Goal: Information Seeking & Learning: Learn about a topic

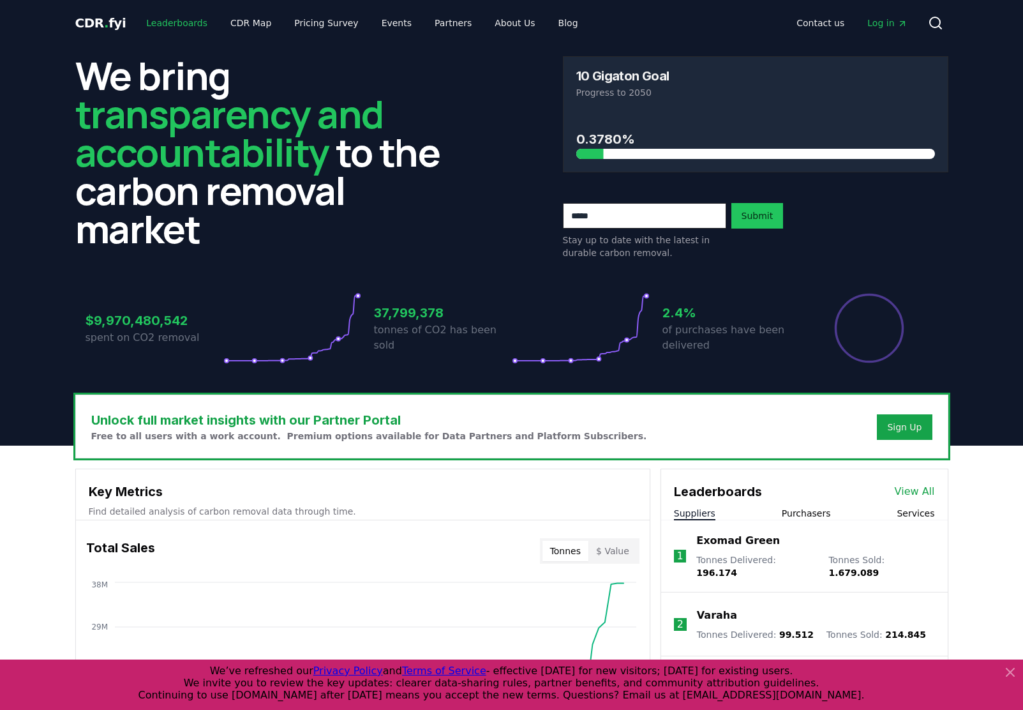
click at [147, 26] on link "Leaderboards" at bounding box center [177, 22] width 82 height 23
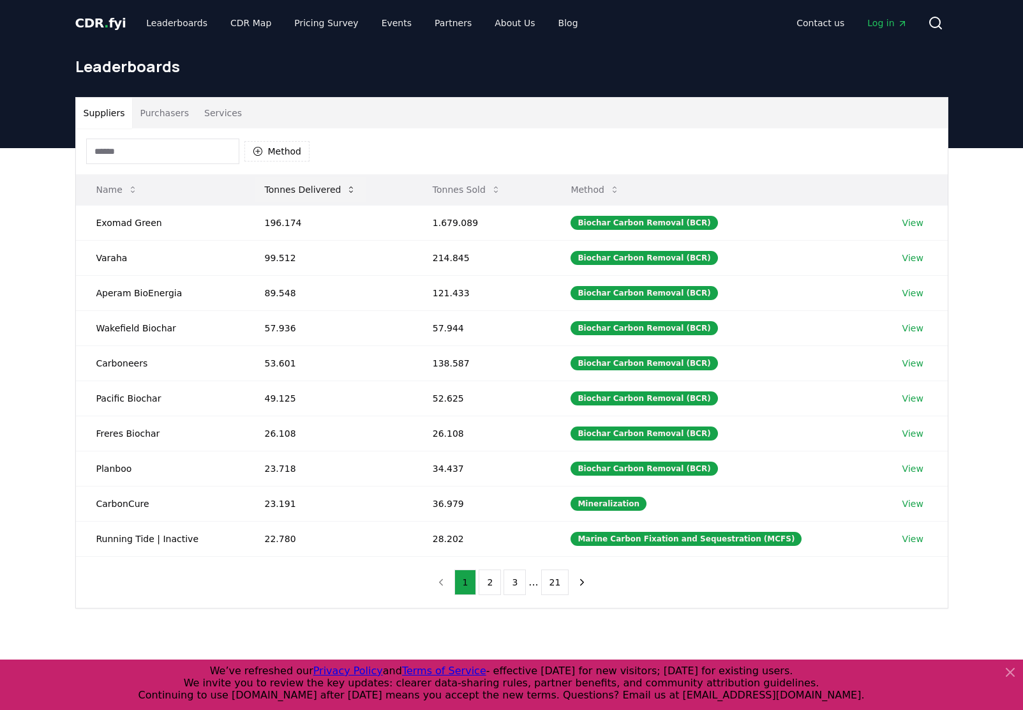
click at [305, 189] on button "Tonnes Delivered" at bounding box center [311, 190] width 112 height 26
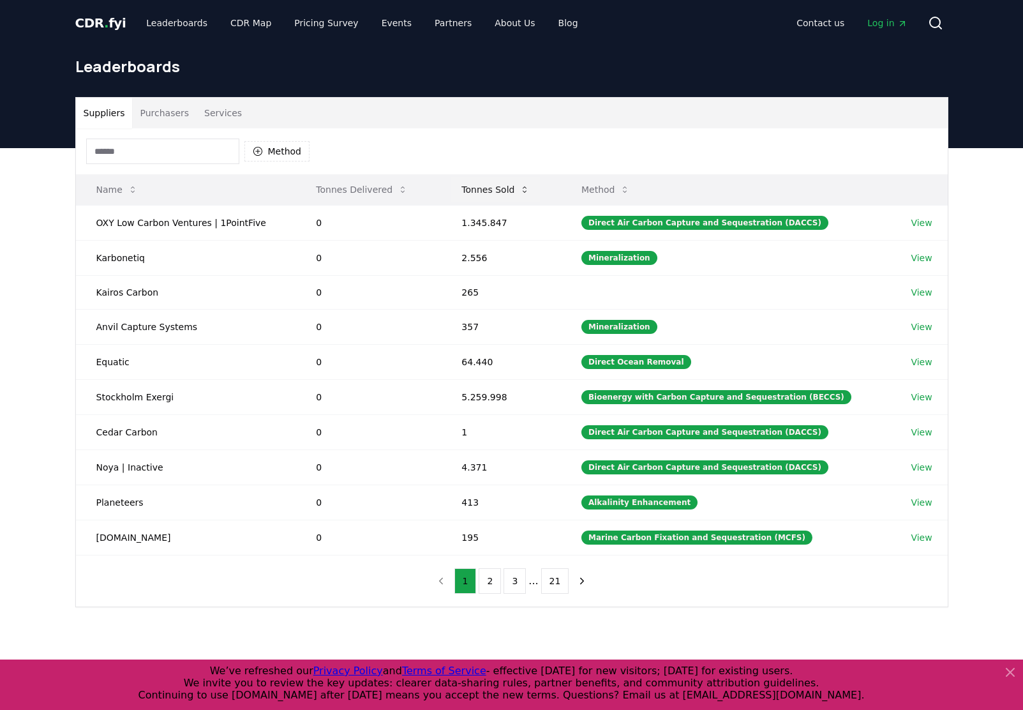
click at [478, 184] on button "Tonnes Sold" at bounding box center [495, 190] width 89 height 26
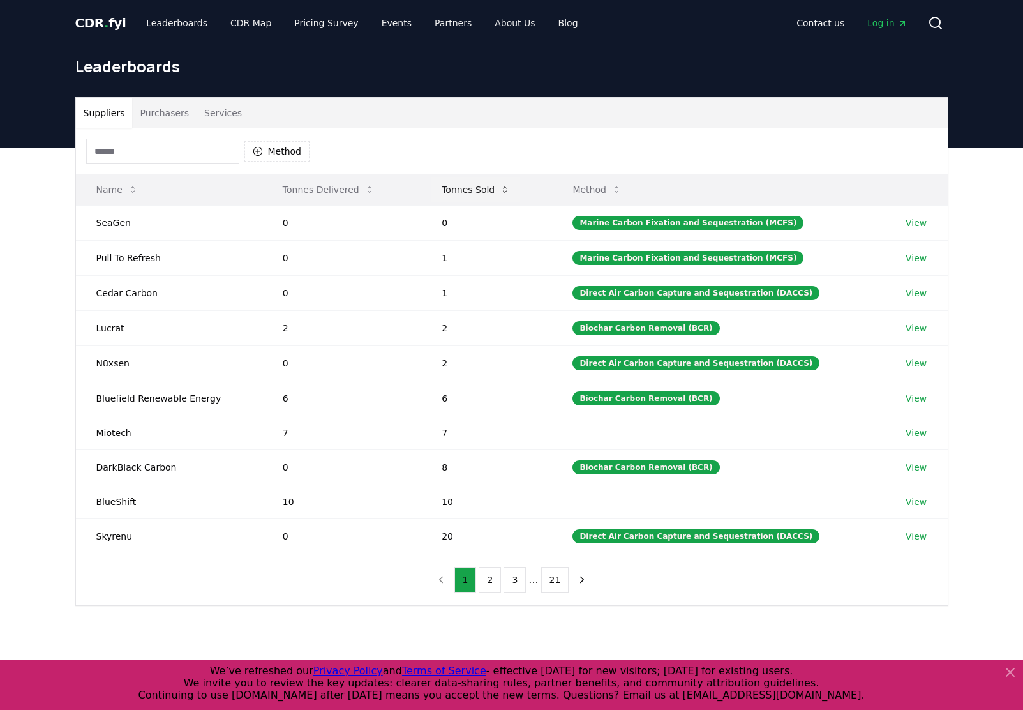
click at [478, 184] on button "Tonnes Sold" at bounding box center [476, 190] width 89 height 26
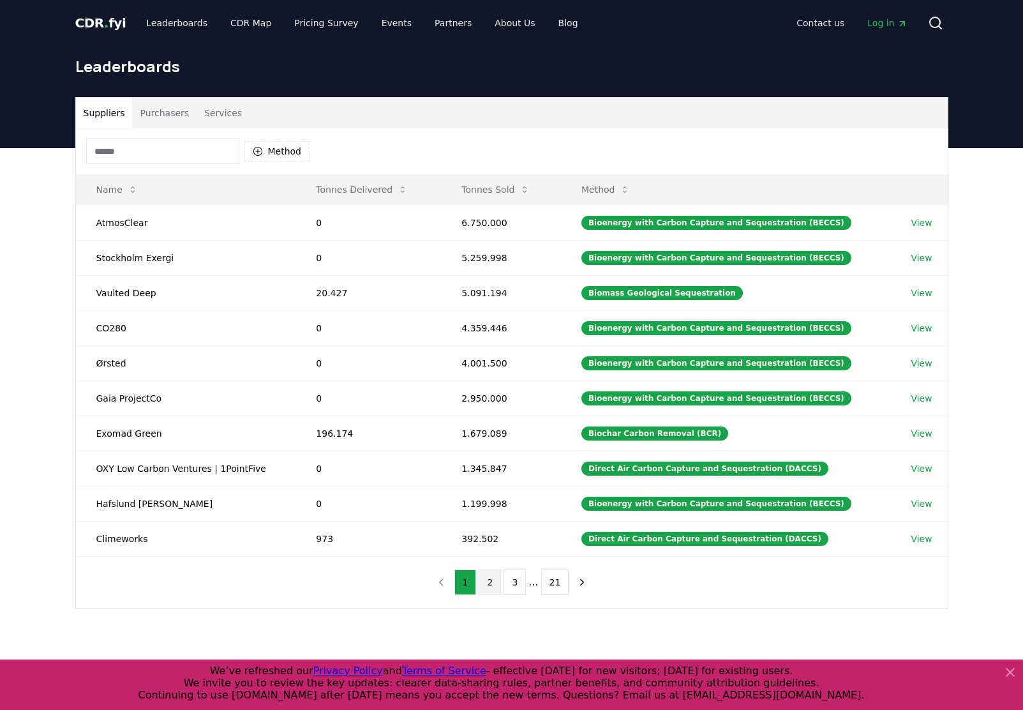
click at [492, 587] on button "2" at bounding box center [490, 582] width 22 height 26
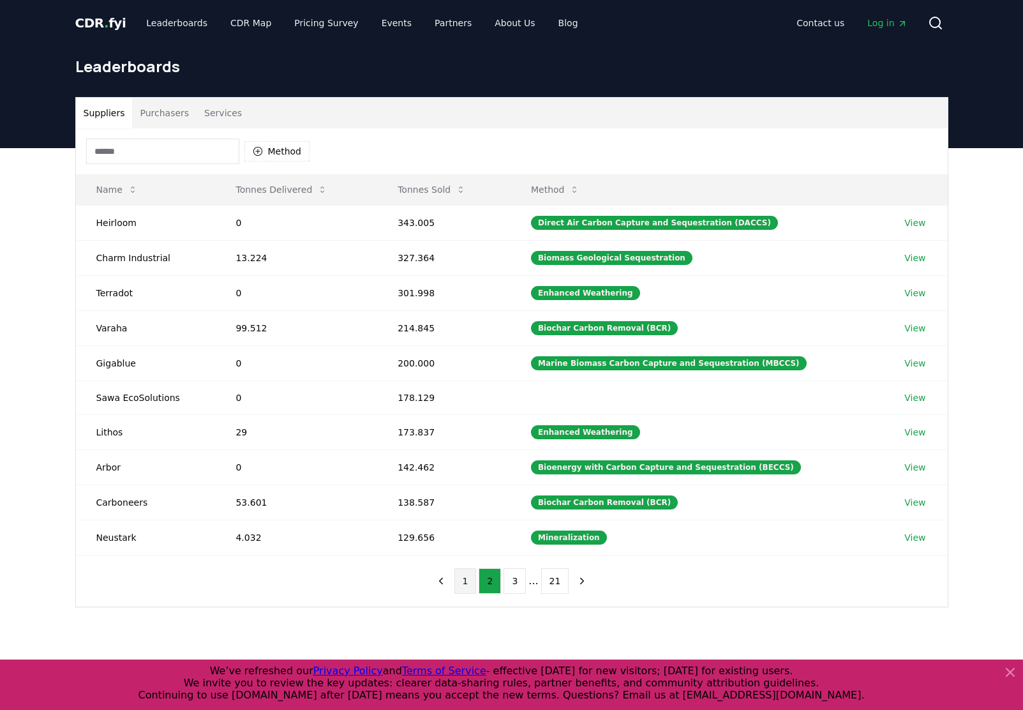
click at [473, 585] on button "1" at bounding box center [465, 581] width 22 height 26
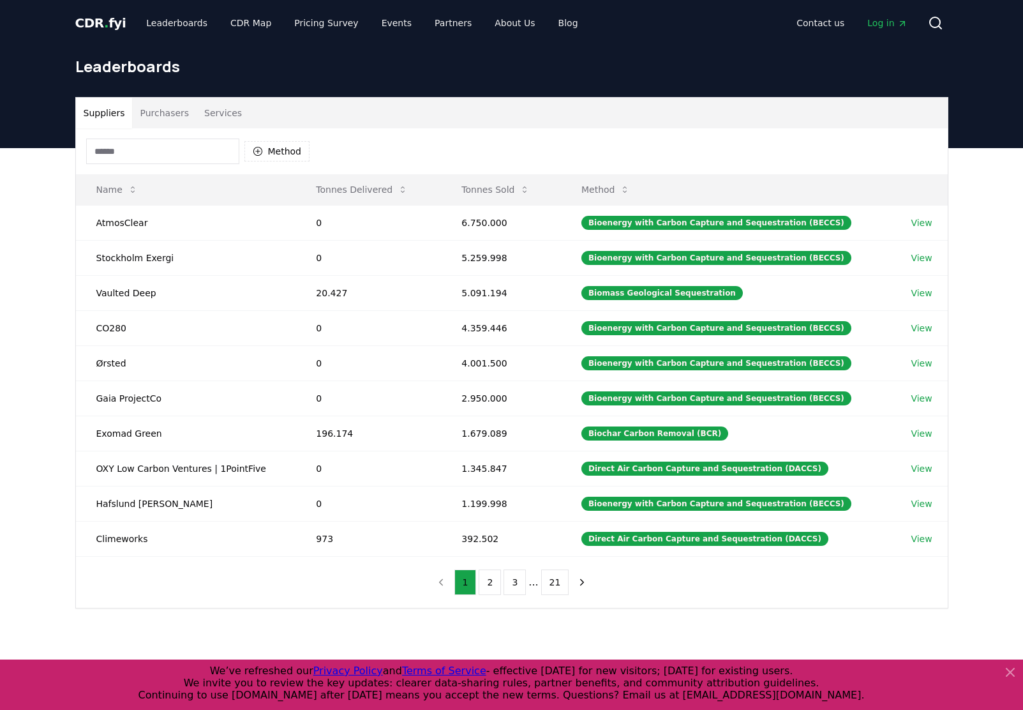
click at [610, 55] on div "Leaderboards" at bounding box center [512, 71] width 894 height 51
click at [639, 63] on h1 "Leaderboards" at bounding box center [511, 66] width 873 height 20
click at [486, 188] on button "Tonnes Sold" at bounding box center [495, 190] width 89 height 26
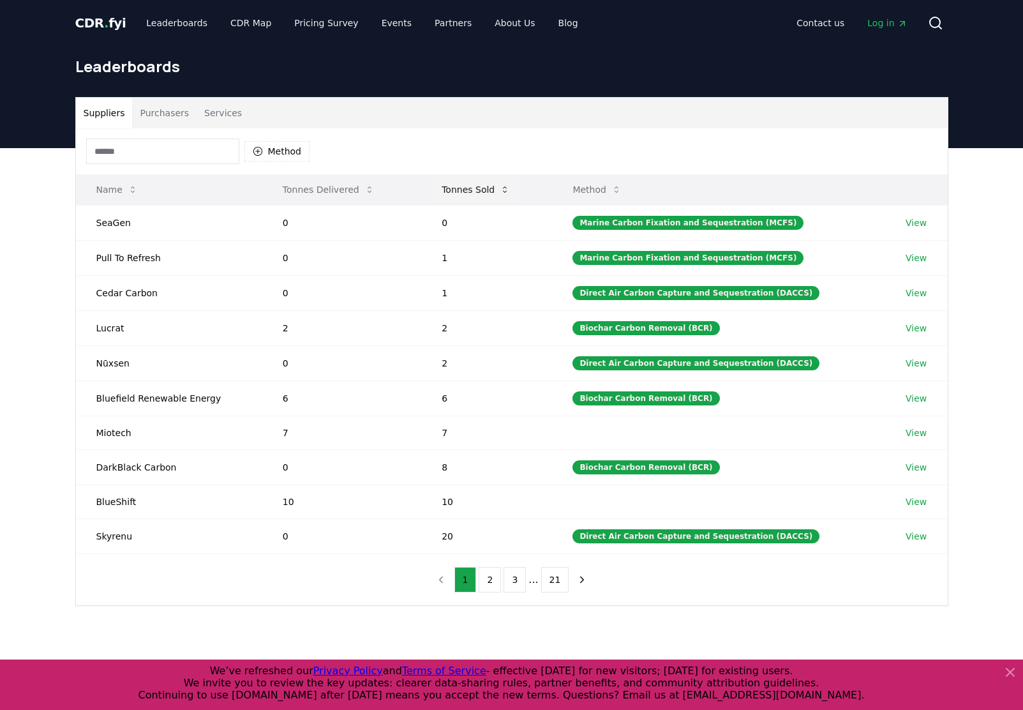
click at [486, 188] on button "Tonnes Sold" at bounding box center [476, 190] width 89 height 26
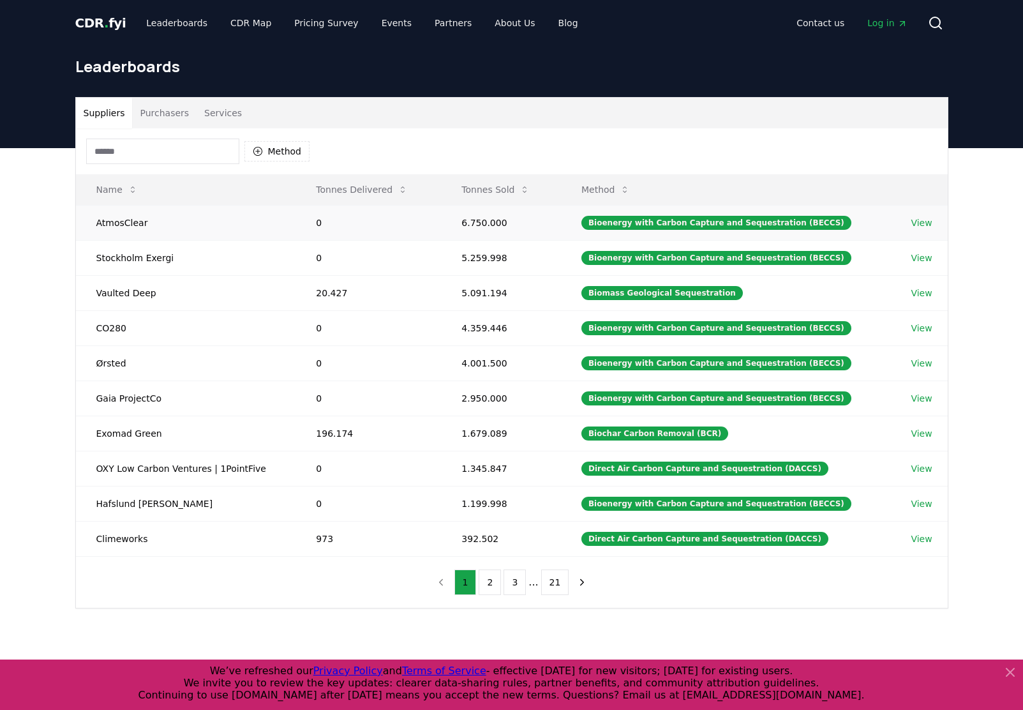
click at [477, 225] on td "6.750.000" at bounding box center [501, 222] width 120 height 35
click at [647, 294] on div "Biomass Geological Sequestration" at bounding box center [663, 293] width 162 height 14
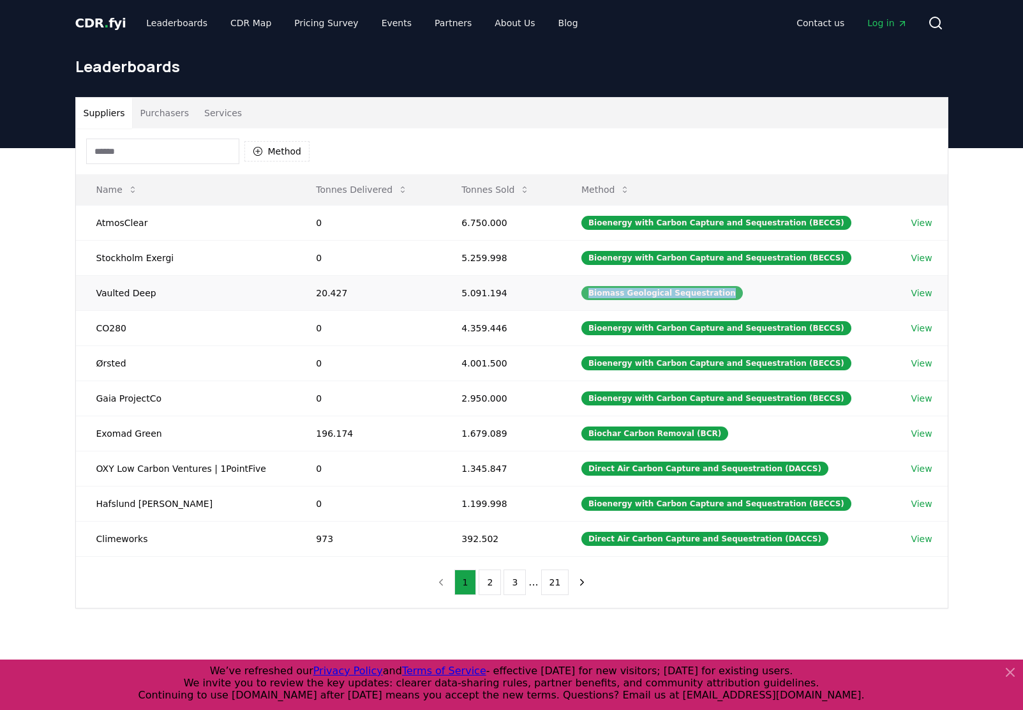
click at [647, 294] on div "Biomass Geological Sequestration" at bounding box center [663, 293] width 162 height 14
click at [619, 437] on div "Biochar Carbon Removal (BCR)" at bounding box center [655, 433] width 147 height 14
click at [329, 429] on td "196.174" at bounding box center [369, 433] width 146 height 35
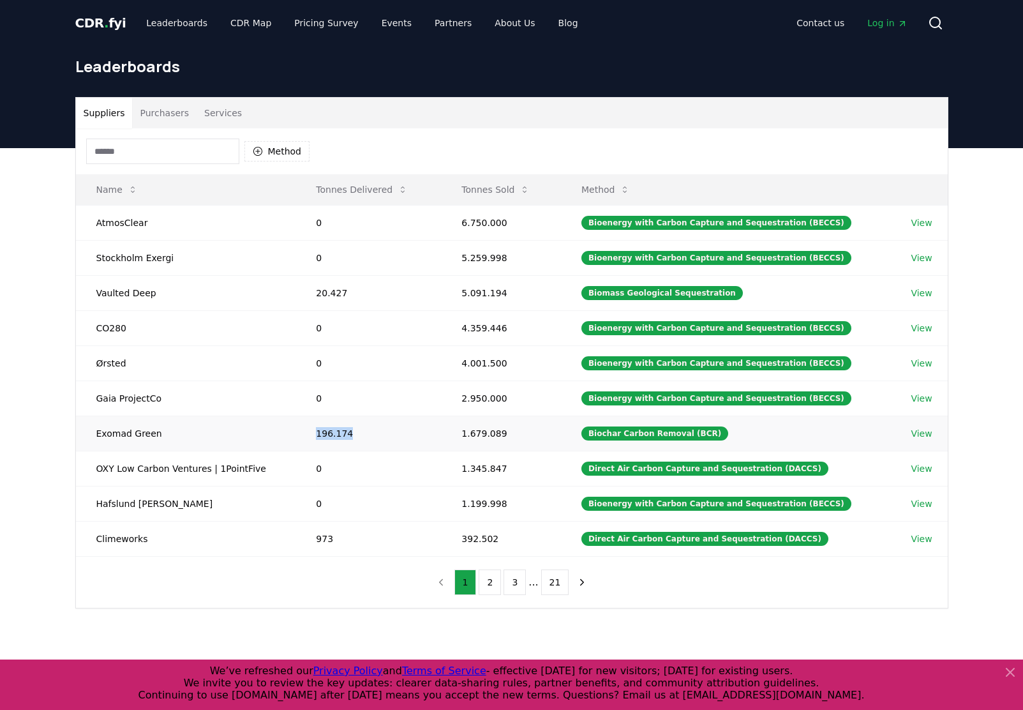
click at [329, 429] on td "196.174" at bounding box center [369, 433] width 146 height 35
click at [490, 430] on td "1.679.089" at bounding box center [501, 433] width 120 height 35
click at [326, 429] on td "196.174" at bounding box center [369, 433] width 146 height 35
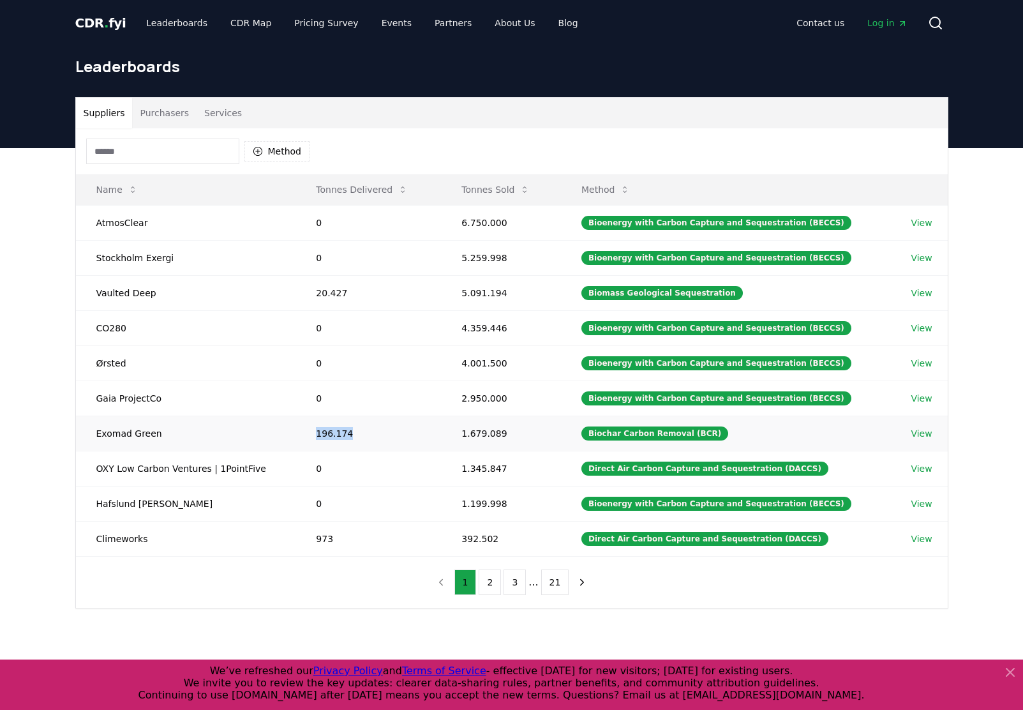
click at [326, 429] on td "196.174" at bounding box center [369, 433] width 146 height 35
click at [490, 327] on td "4.359.446" at bounding box center [501, 327] width 120 height 35
click at [327, 290] on td "20.427" at bounding box center [369, 292] width 146 height 35
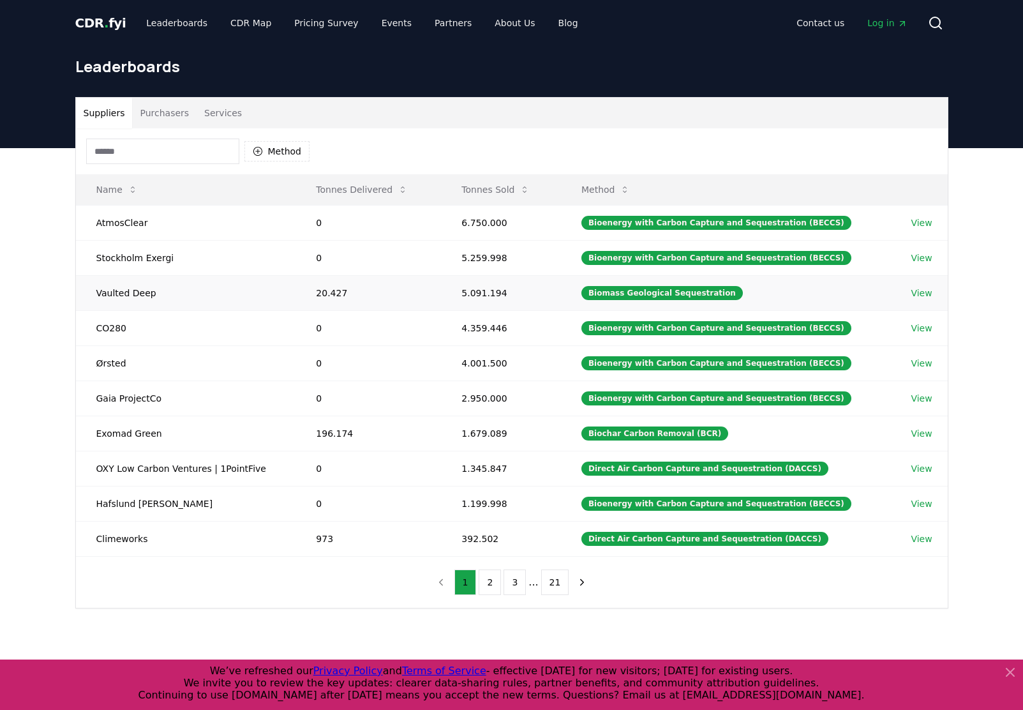
drag, startPoint x: 327, startPoint y: 290, endPoint x: 481, endPoint y: 293, distance: 153.9
click at [481, 293] on td "5.091.194" at bounding box center [501, 292] width 120 height 35
click at [324, 298] on td "20.427" at bounding box center [369, 292] width 146 height 35
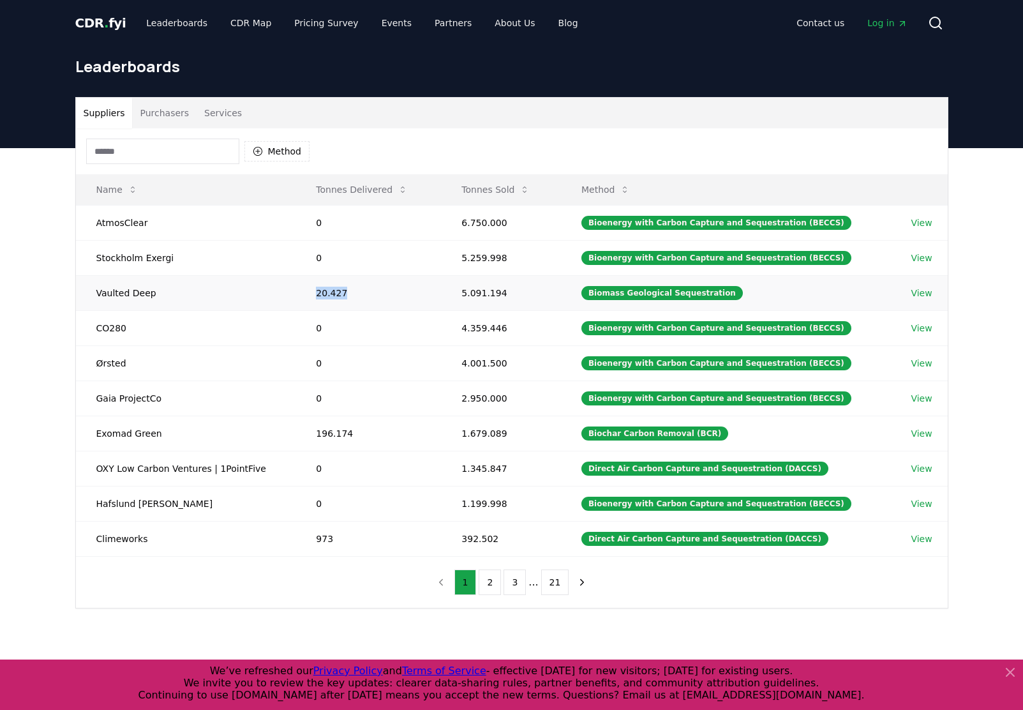
click at [324, 298] on td "20.427" at bounding box center [369, 292] width 146 height 35
click at [286, 151] on button "Method" at bounding box center [277, 151] width 66 height 20
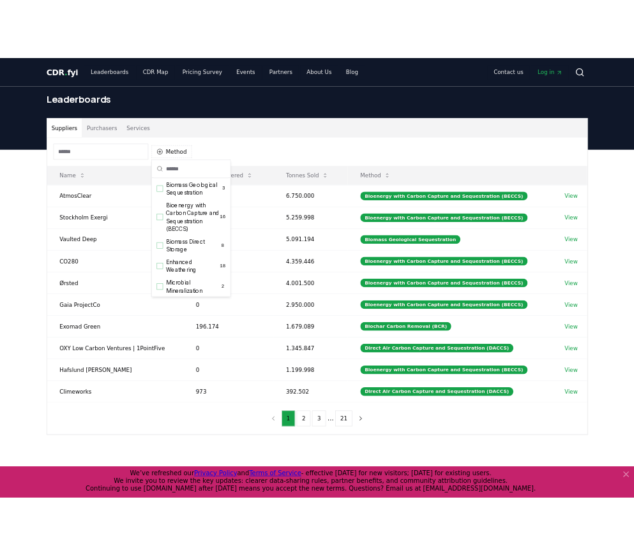
scroll to position [113, 0]
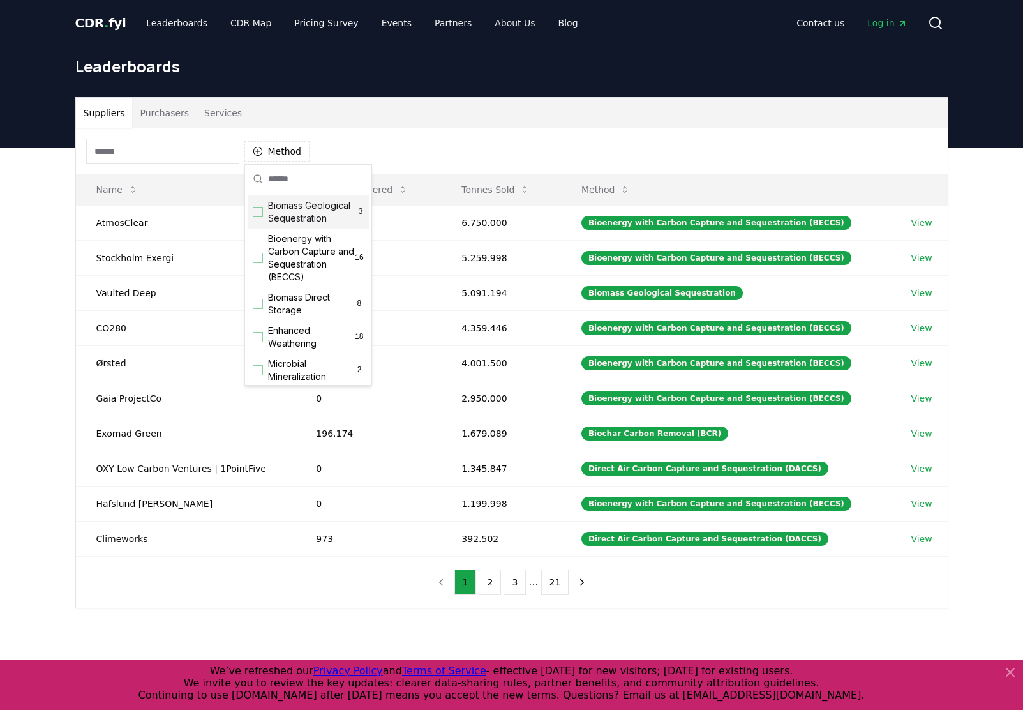
click at [301, 213] on span "Biomass Geological Sequestration" at bounding box center [312, 212] width 89 height 26
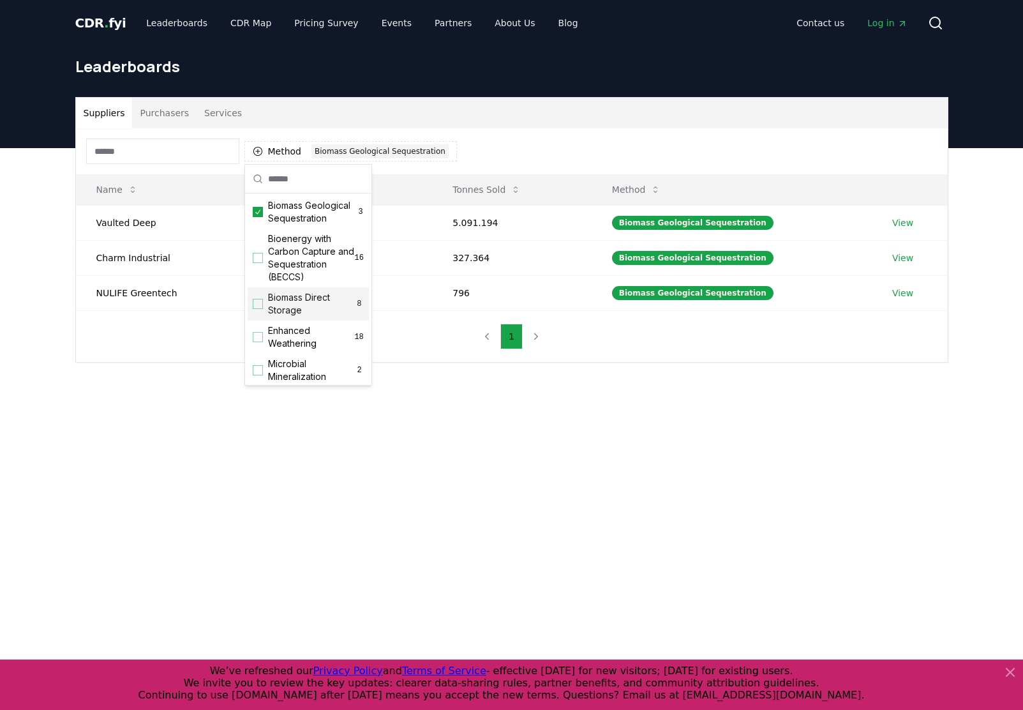
click at [161, 339] on div "Method 1 Biomass Geological Sequestration Name Tonnes Delivered Tonnes Sold Met…" at bounding box center [512, 245] width 872 height 234
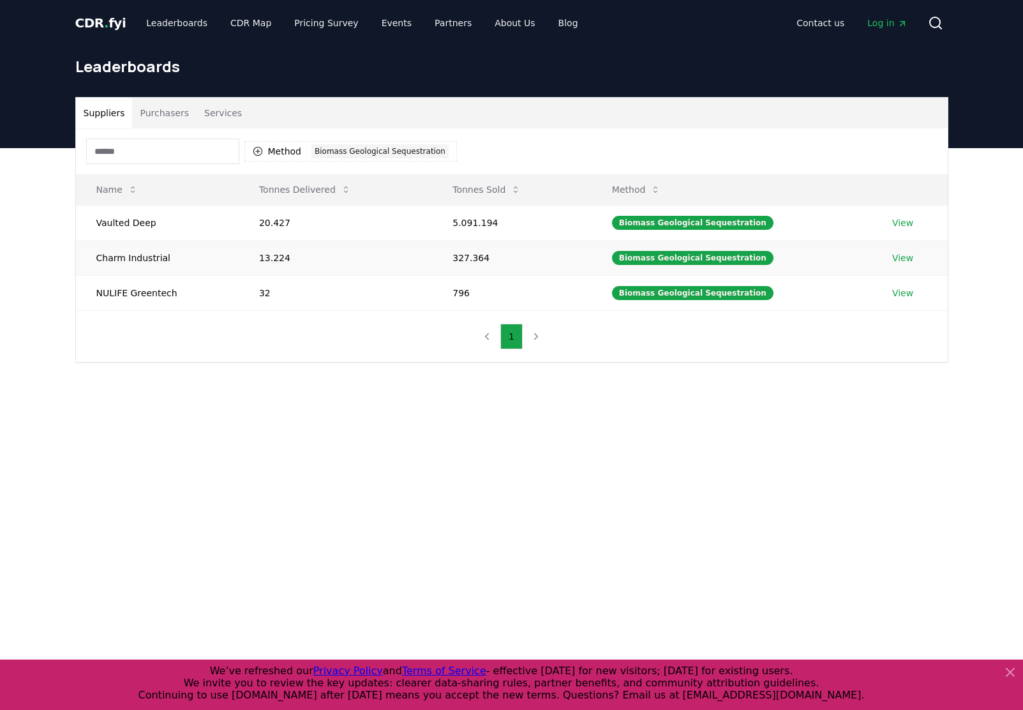
click at [120, 264] on td "Charm Industrial" at bounding box center [157, 257] width 163 height 35
drag, startPoint x: 120, startPoint y: 264, endPoint x: 145, endPoint y: 301, distance: 44.6
click at [145, 301] on td "NULIFE Greentech" at bounding box center [157, 292] width 163 height 35
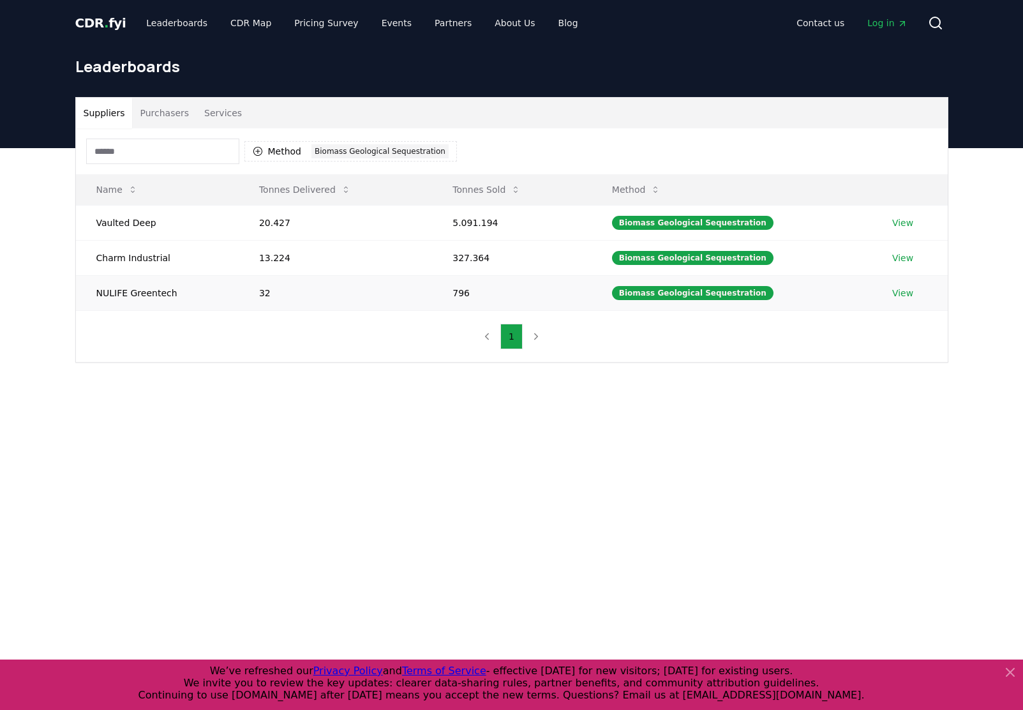
click at [142, 301] on td "NULIFE Greentech" at bounding box center [157, 292] width 163 height 35
drag, startPoint x: 142, startPoint y: 301, endPoint x: 266, endPoint y: 298, distance: 123.2
click at [266, 298] on td "32" at bounding box center [335, 292] width 193 height 35
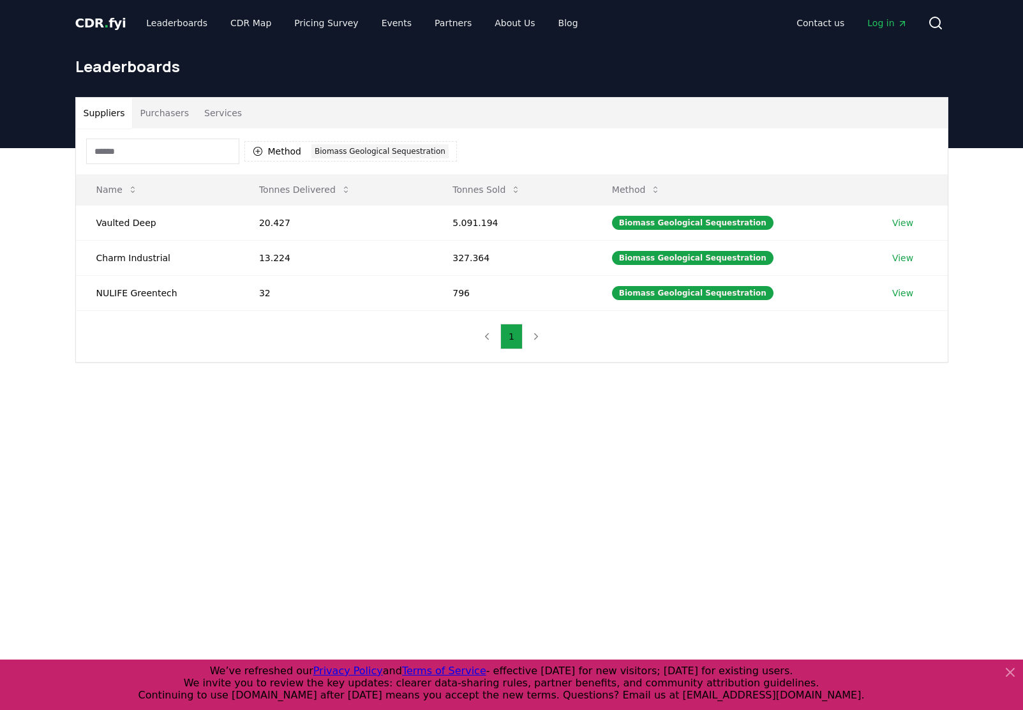
drag, startPoint x: 266, startPoint y: 298, endPoint x: 352, endPoint y: 332, distance: 93.2
click at [352, 332] on div "Method 1 Biomass Geological Sequestration Name Tonnes Delivered Tonnes Sold Met…" at bounding box center [512, 245] width 872 height 234
click at [118, 220] on td "Vaulted Deep" at bounding box center [157, 222] width 163 height 35
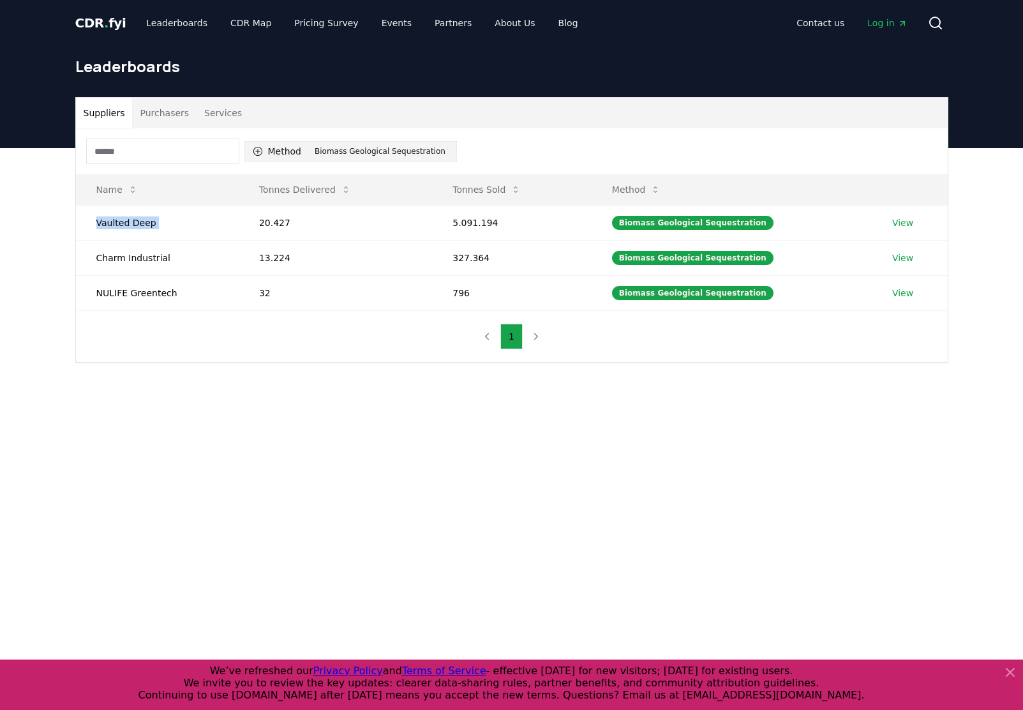
click at [359, 157] on div "Biomass Geological Sequestration" at bounding box center [380, 151] width 137 height 14
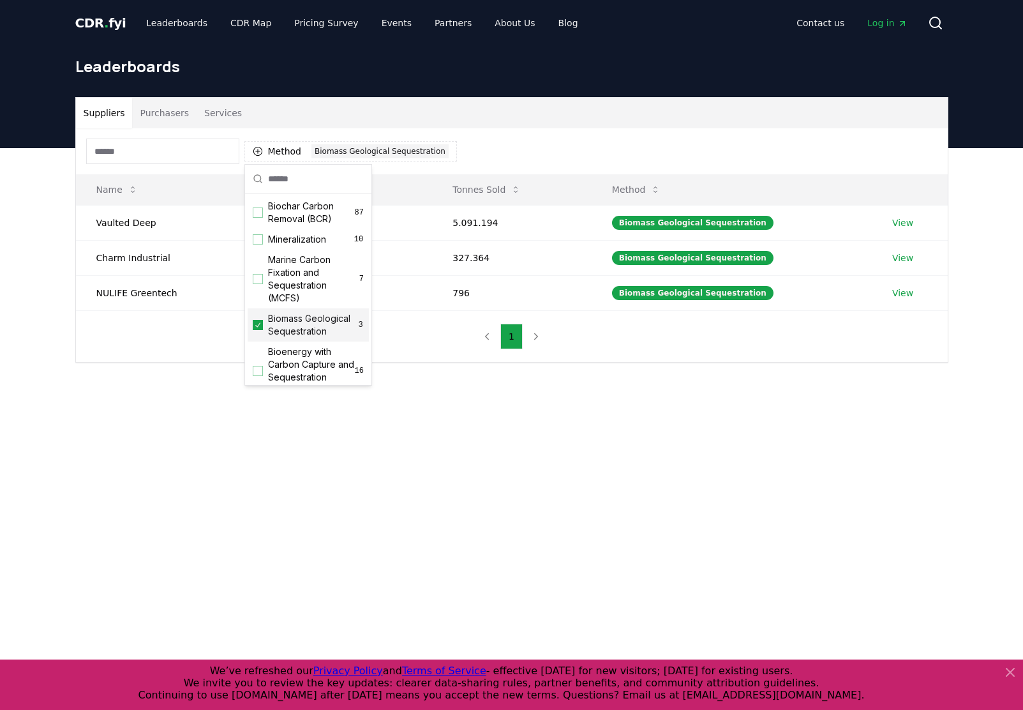
click at [256, 330] on icon "Suggestions" at bounding box center [257, 325] width 9 height 10
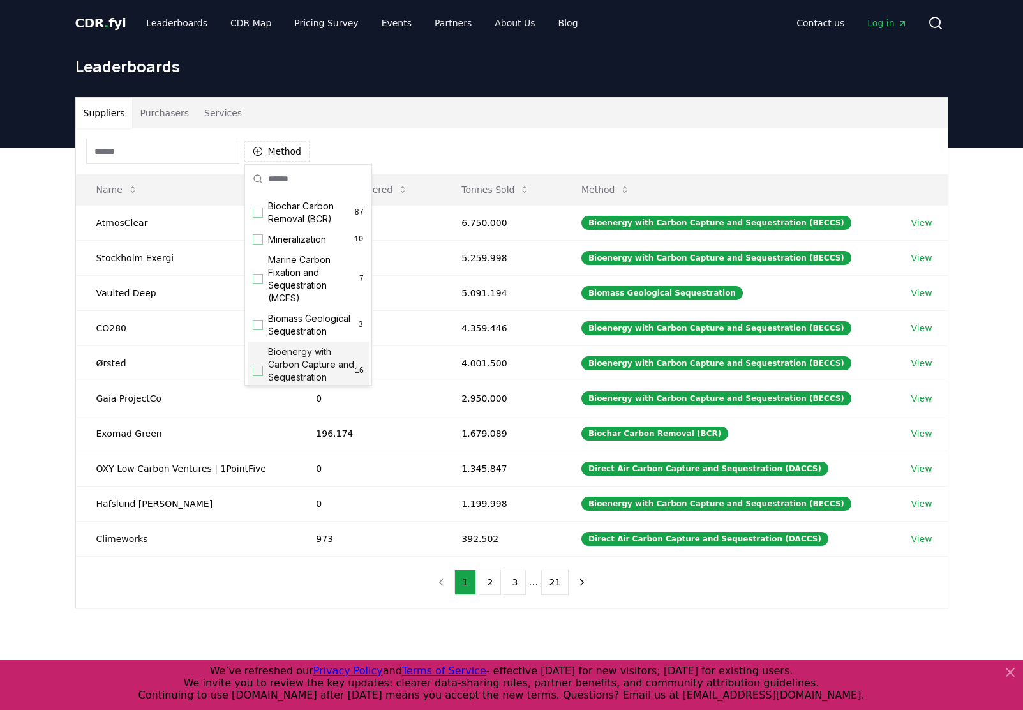
click at [250, 601] on div "Method Name Tonnes Delivered Tonnes Sold Method AtmosClear 0 6.750.000 Bioenerg…" at bounding box center [512, 367] width 872 height 479
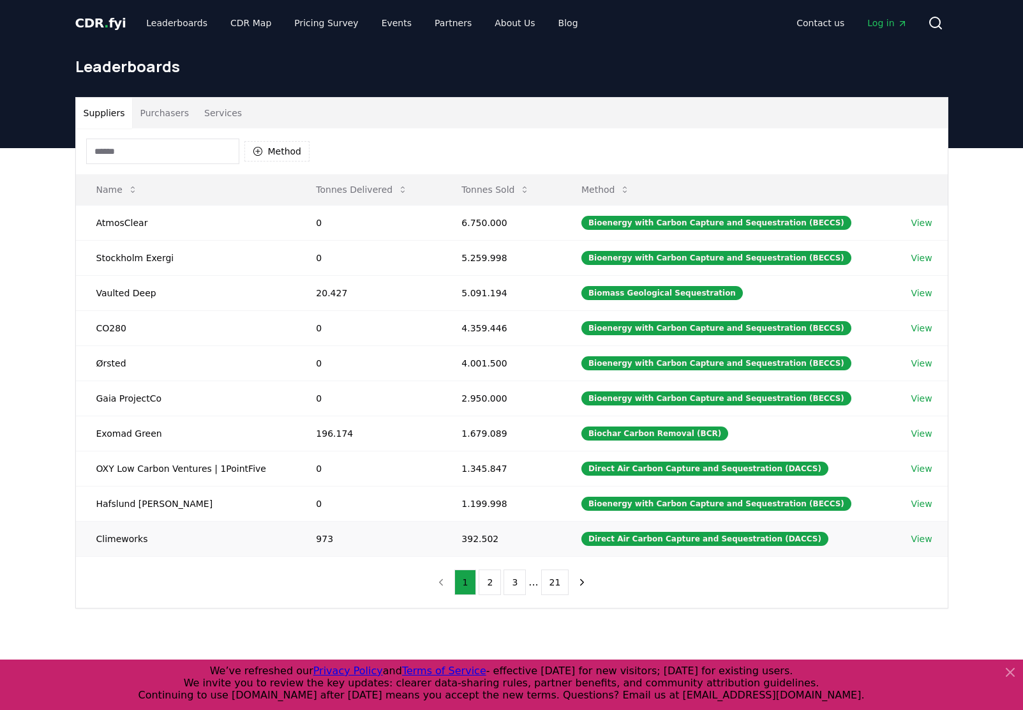
click at [483, 539] on td "392.502" at bounding box center [501, 538] width 120 height 35
click at [324, 538] on td "973" at bounding box center [369, 538] width 146 height 35
drag, startPoint x: 324, startPoint y: 538, endPoint x: 487, endPoint y: 549, distance: 163.1
click at [487, 549] on td "392.502" at bounding box center [501, 538] width 120 height 35
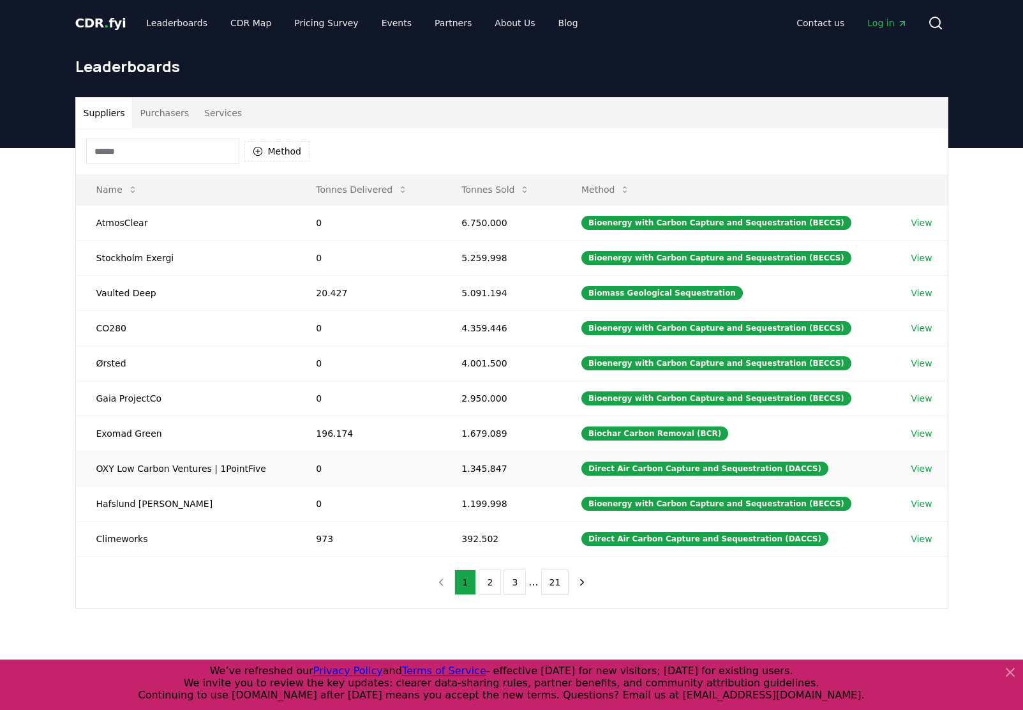
click at [487, 462] on td "1.345.847" at bounding box center [501, 468] width 120 height 35
click at [493, 591] on button "2" at bounding box center [490, 582] width 22 height 26
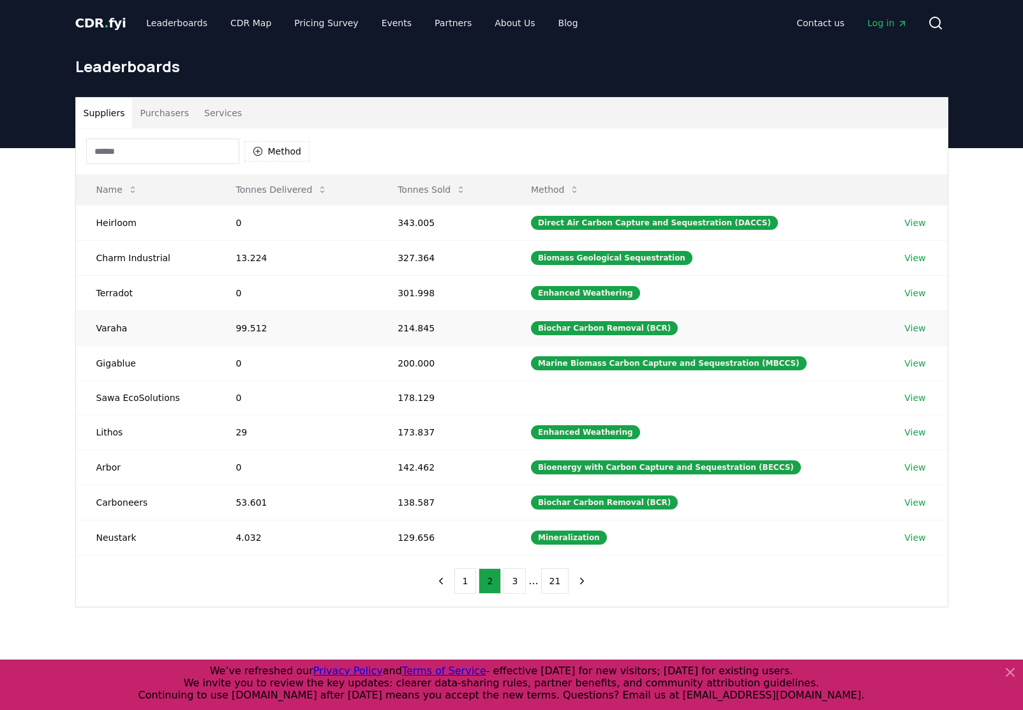
click at [250, 327] on td "99.512" at bounding box center [296, 327] width 162 height 35
drag, startPoint x: 250, startPoint y: 327, endPoint x: 428, endPoint y: 327, distance: 178.1
click at [428, 327] on td "214.845" at bounding box center [443, 327] width 133 height 35
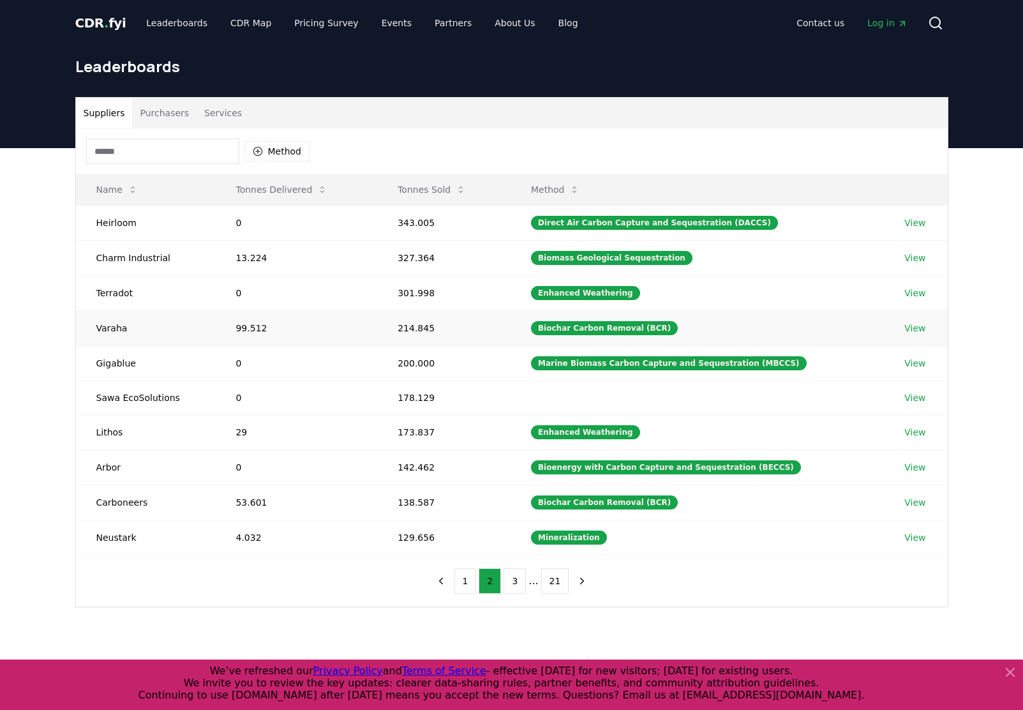
click at [250, 331] on td "99.512" at bounding box center [296, 327] width 162 height 35
click at [413, 327] on td "214.845" at bounding box center [443, 327] width 133 height 35
click at [264, 153] on button "Method" at bounding box center [277, 151] width 66 height 20
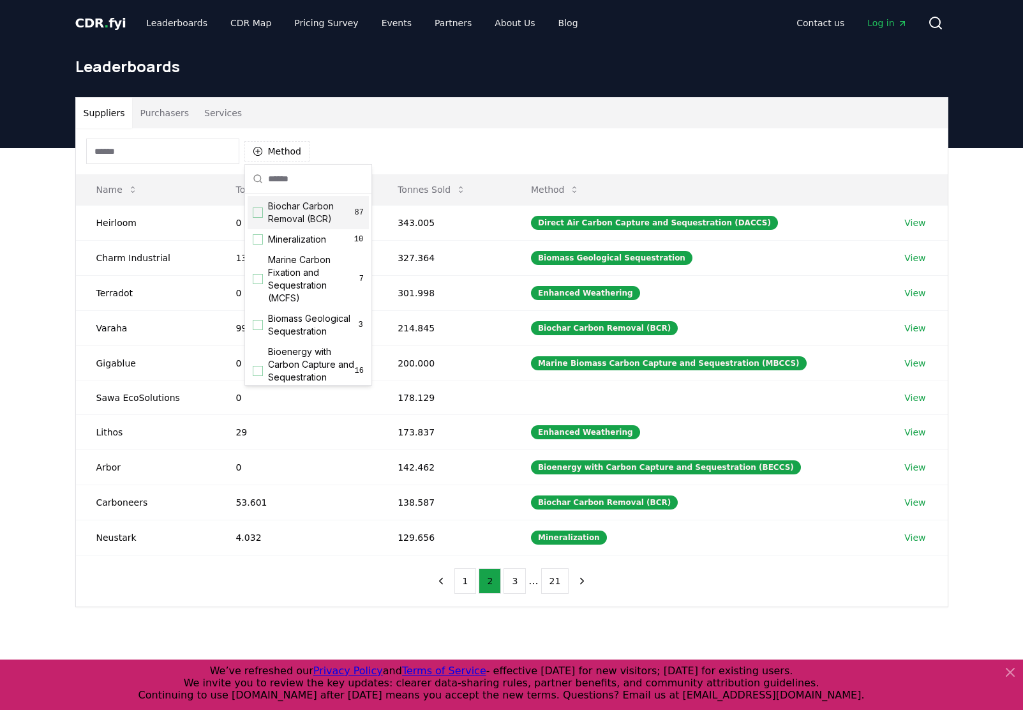
click at [260, 214] on div "Suggestions" at bounding box center [258, 212] width 10 height 10
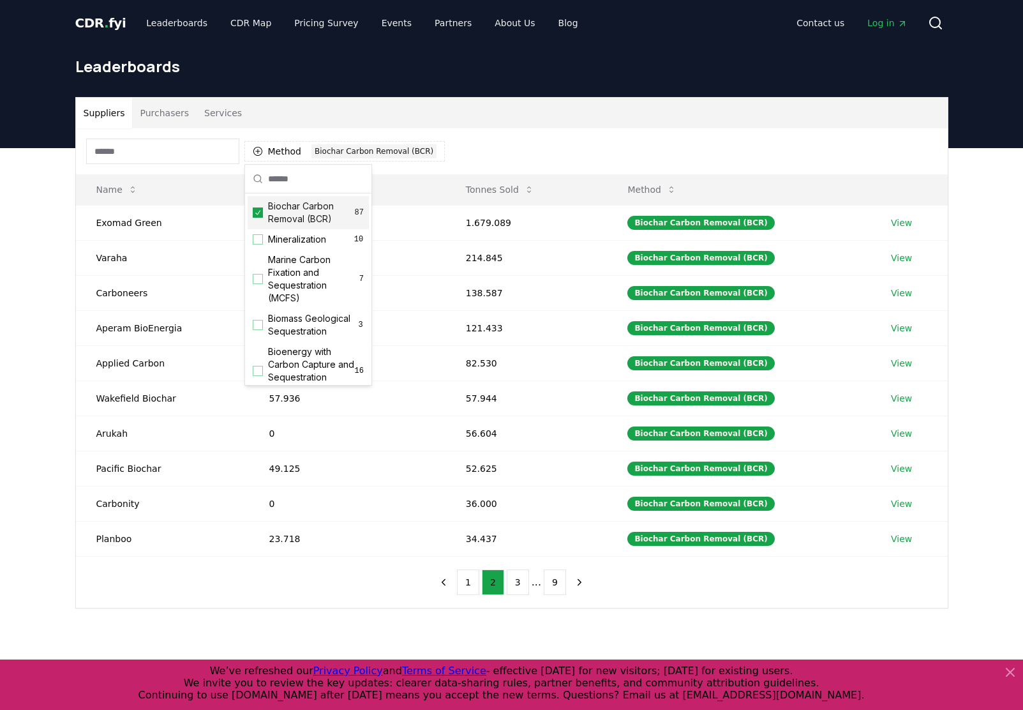
click at [485, 126] on div "Suppliers Purchasers Services" at bounding box center [512, 113] width 872 height 31
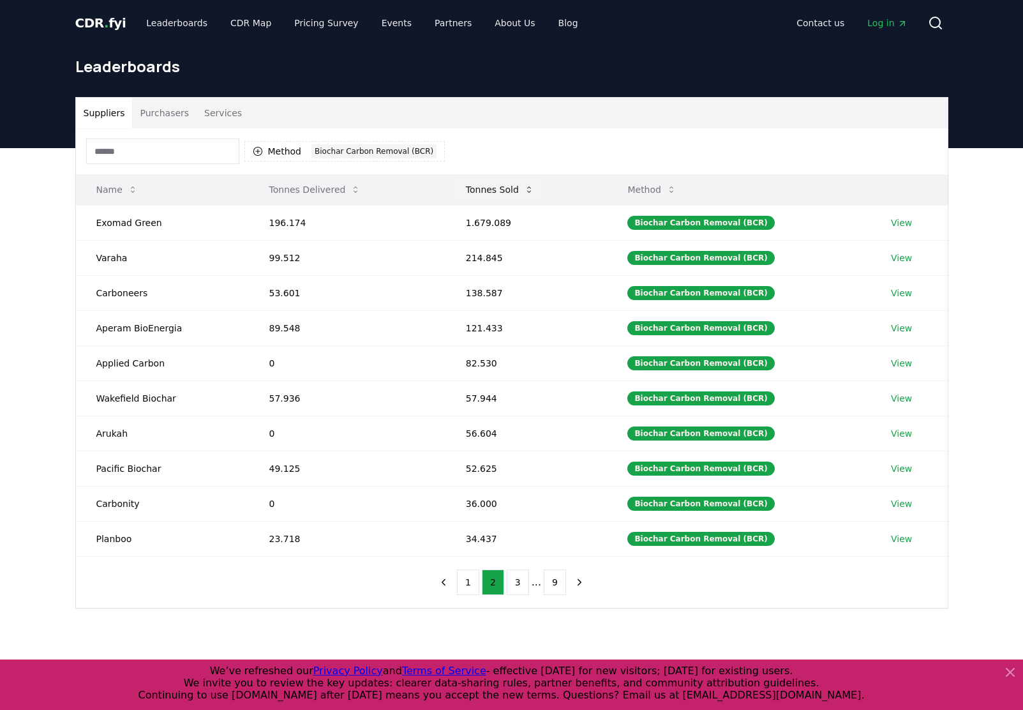
click at [507, 188] on button "Tonnes Sold" at bounding box center [500, 190] width 89 height 26
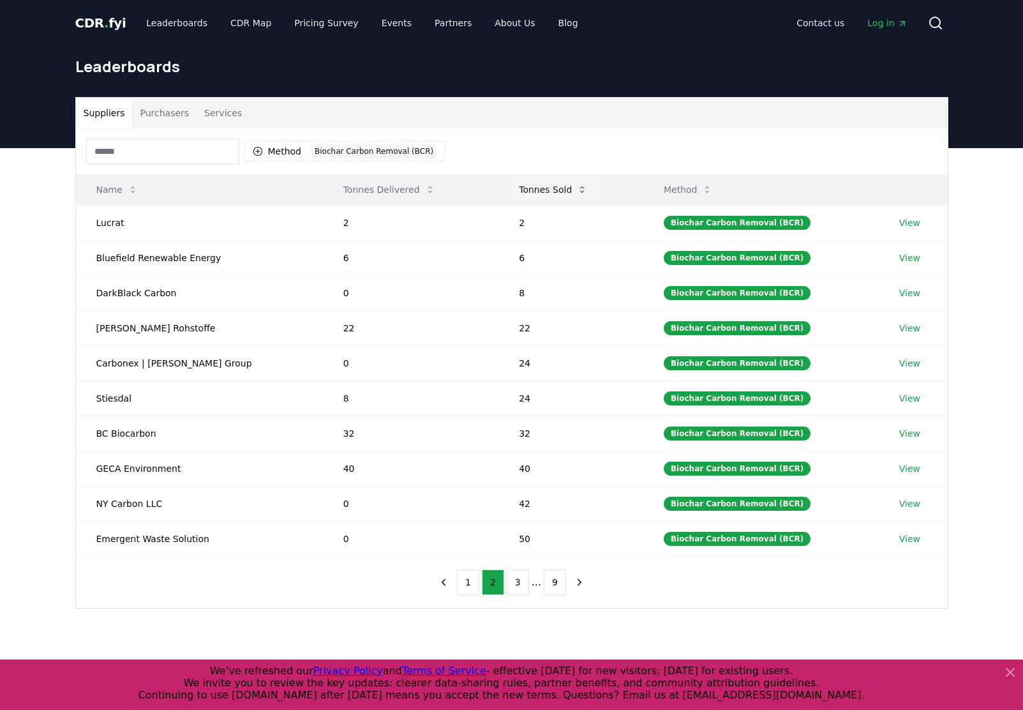
click at [509, 188] on button "Tonnes Sold" at bounding box center [553, 190] width 89 height 26
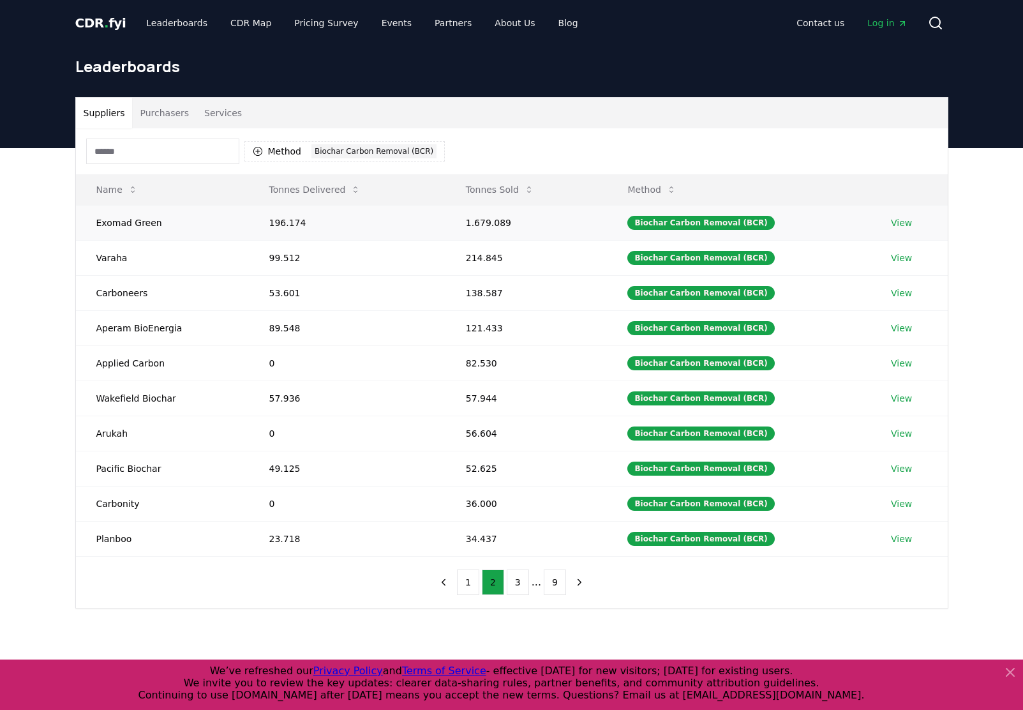
click at [285, 222] on td "196.174" at bounding box center [347, 222] width 197 height 35
click at [502, 217] on td "1.679.089" at bounding box center [527, 222] width 162 height 35
drag, startPoint x: 502, startPoint y: 217, endPoint x: 486, endPoint y: 260, distance: 45.6
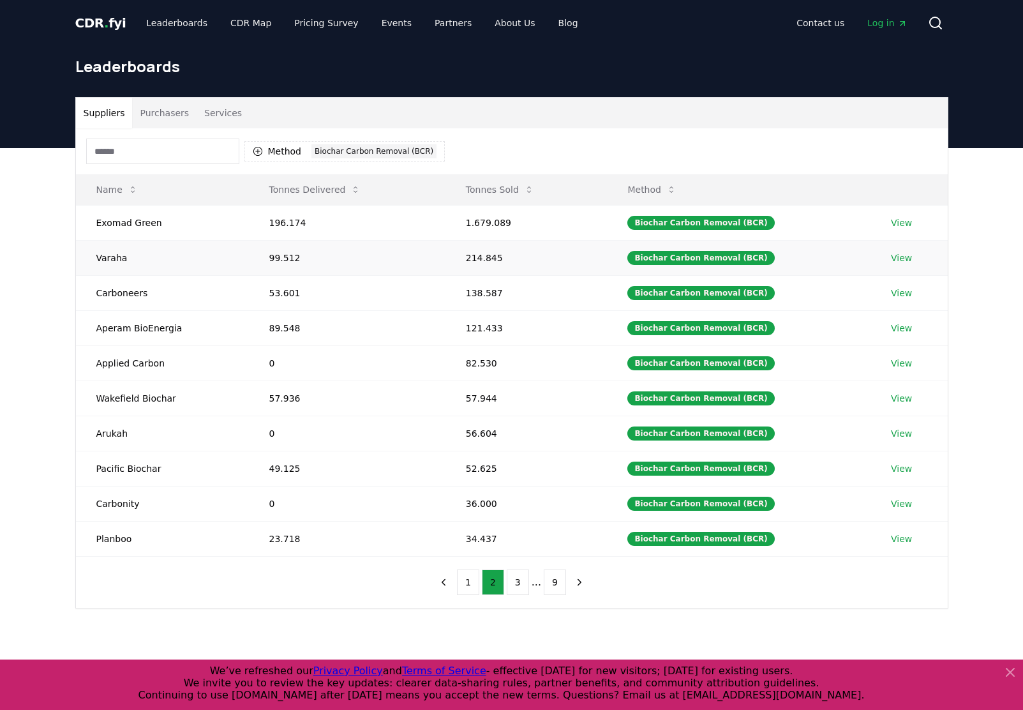
click at [486, 260] on td "214.845" at bounding box center [527, 257] width 162 height 35
drag, startPoint x: 486, startPoint y: 260, endPoint x: 485, endPoint y: 293, distance: 33.2
click at [485, 293] on td "138.587" at bounding box center [527, 292] width 162 height 35
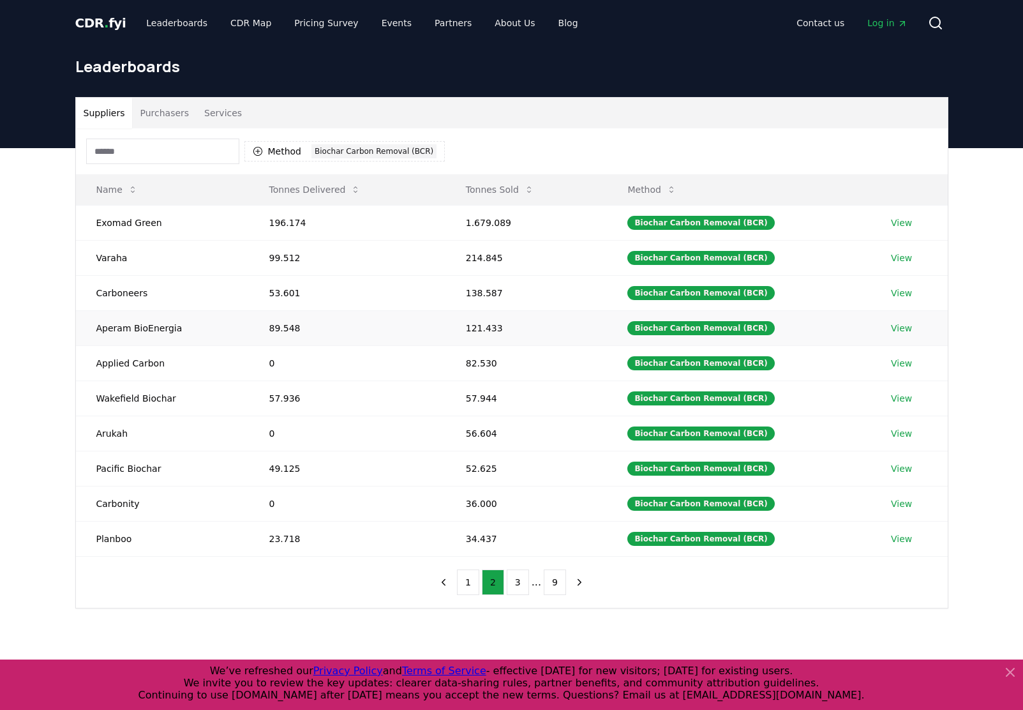
drag, startPoint x: 485, startPoint y: 293, endPoint x: 475, endPoint y: 327, distance: 35.2
click at [475, 327] on td "121.433" at bounding box center [527, 327] width 162 height 35
click at [109, 259] on td "Varaha" at bounding box center [162, 257] width 173 height 35
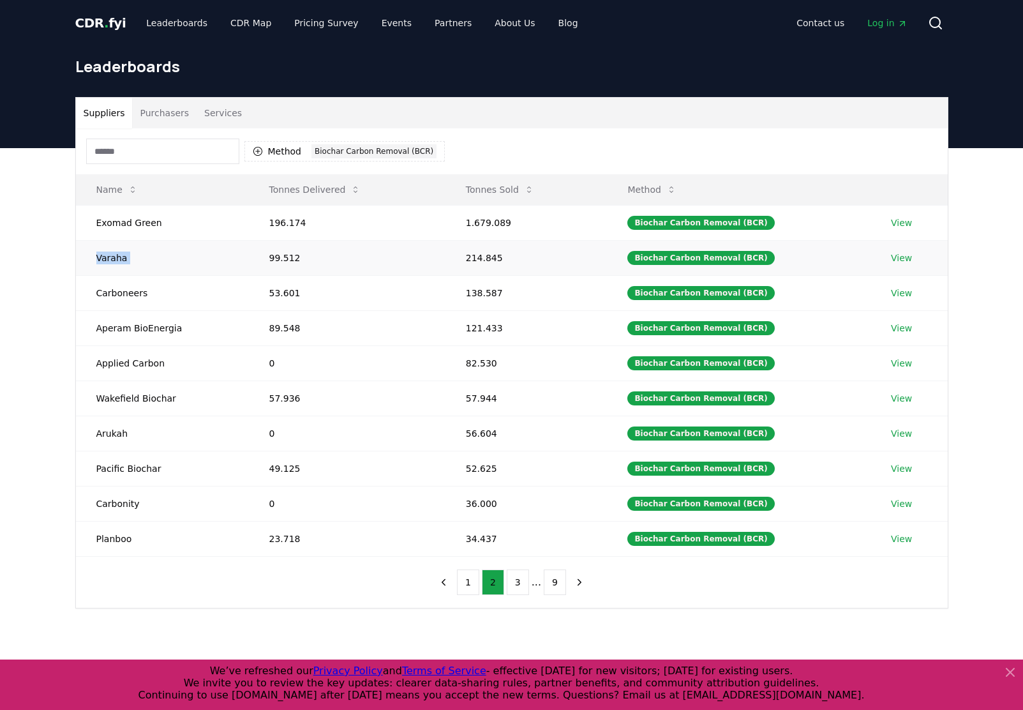
click at [109, 259] on td "Varaha" at bounding box center [162, 257] width 173 height 35
drag, startPoint x: 109, startPoint y: 259, endPoint x: 105, endPoint y: 223, distance: 36.7
click at [105, 223] on td "Exomad Green" at bounding box center [162, 222] width 173 height 35
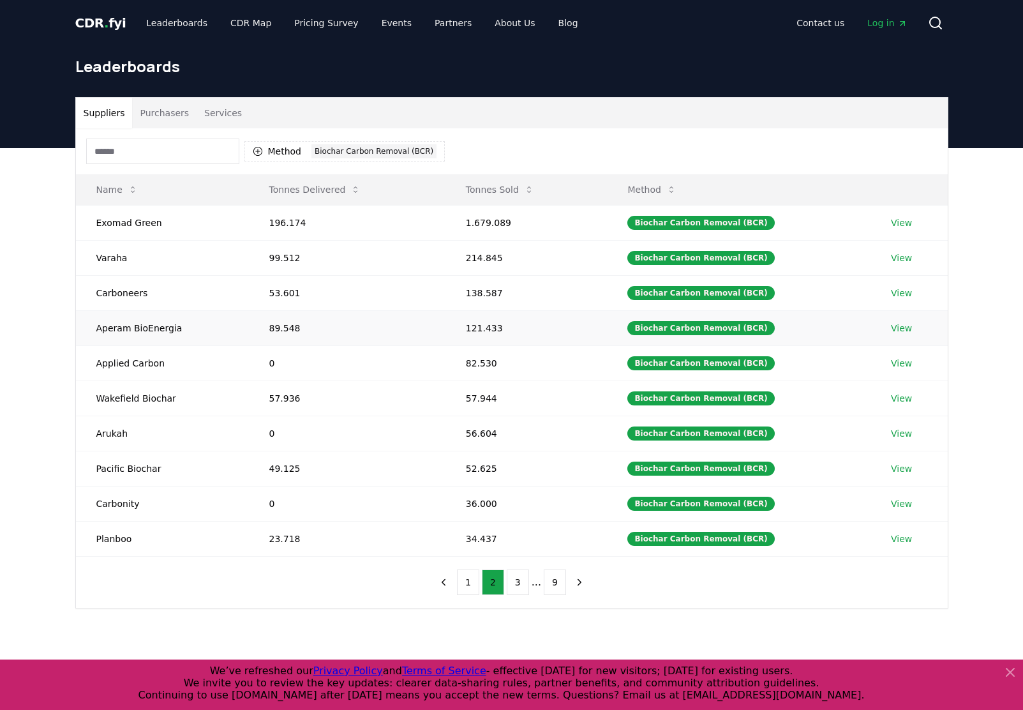
click at [114, 334] on td "Aperam BioEnergia" at bounding box center [162, 327] width 173 height 35
drag, startPoint x: 114, startPoint y: 334, endPoint x: 114, endPoint y: 398, distance: 64.5
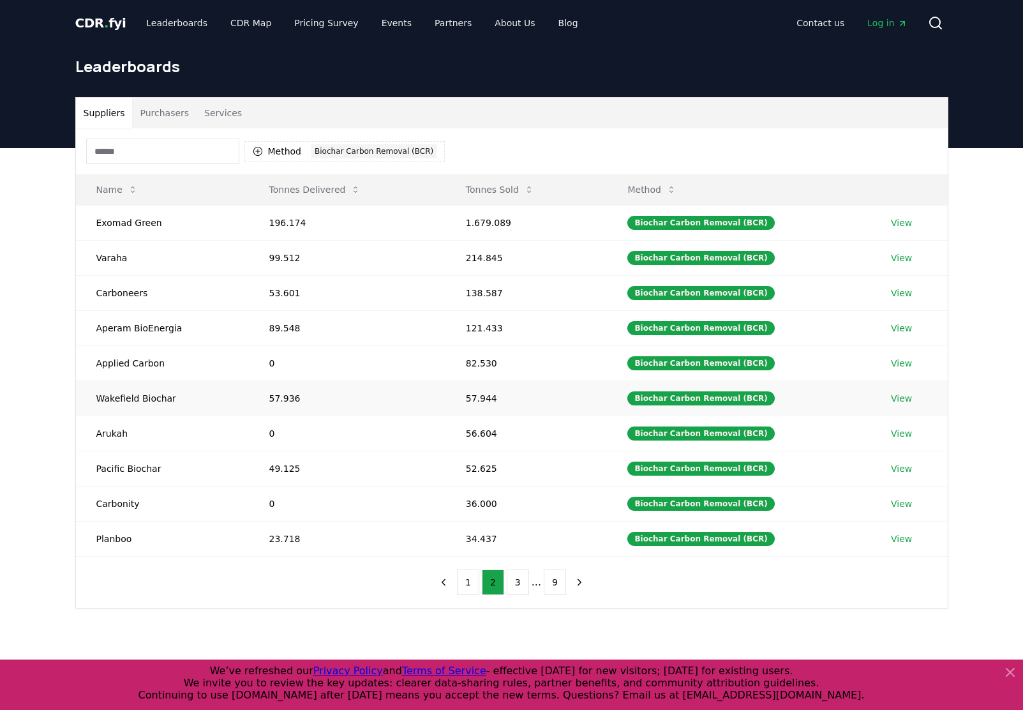
click at [114, 398] on td "Wakefield Biochar" at bounding box center [162, 397] width 173 height 35
drag, startPoint x: 114, startPoint y: 398, endPoint x: 133, endPoint y: 470, distance: 73.9
click at [133, 470] on td "Pacific Biochar" at bounding box center [162, 468] width 173 height 35
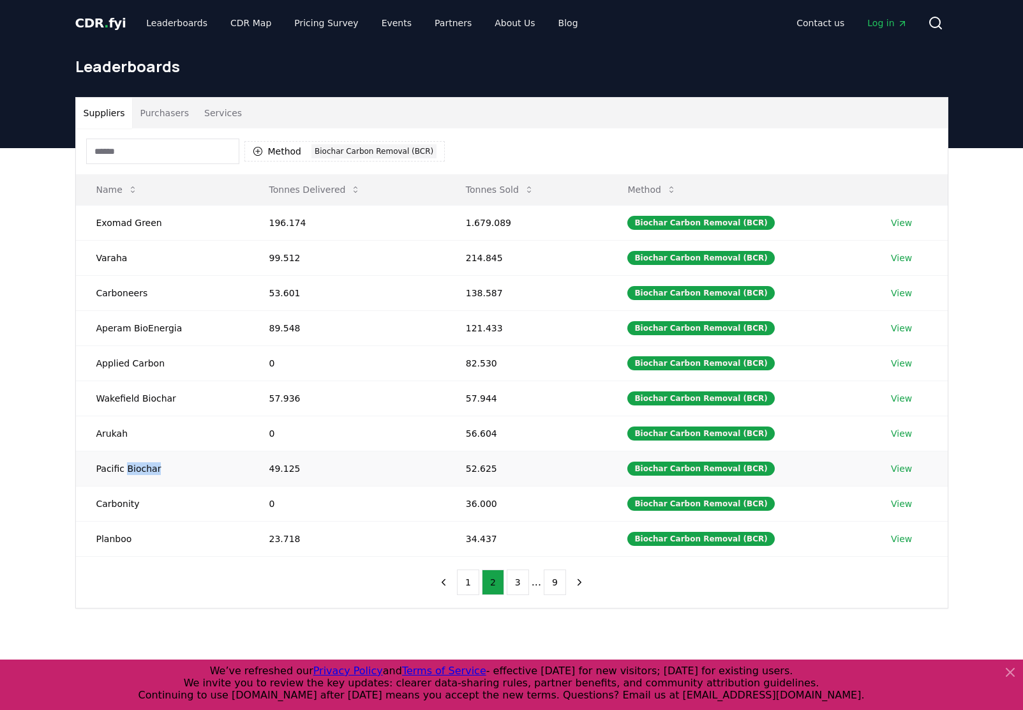
click at [133, 470] on td "Pacific Biochar" at bounding box center [162, 468] width 173 height 35
click at [476, 469] on td "52.625" at bounding box center [527, 468] width 162 height 35
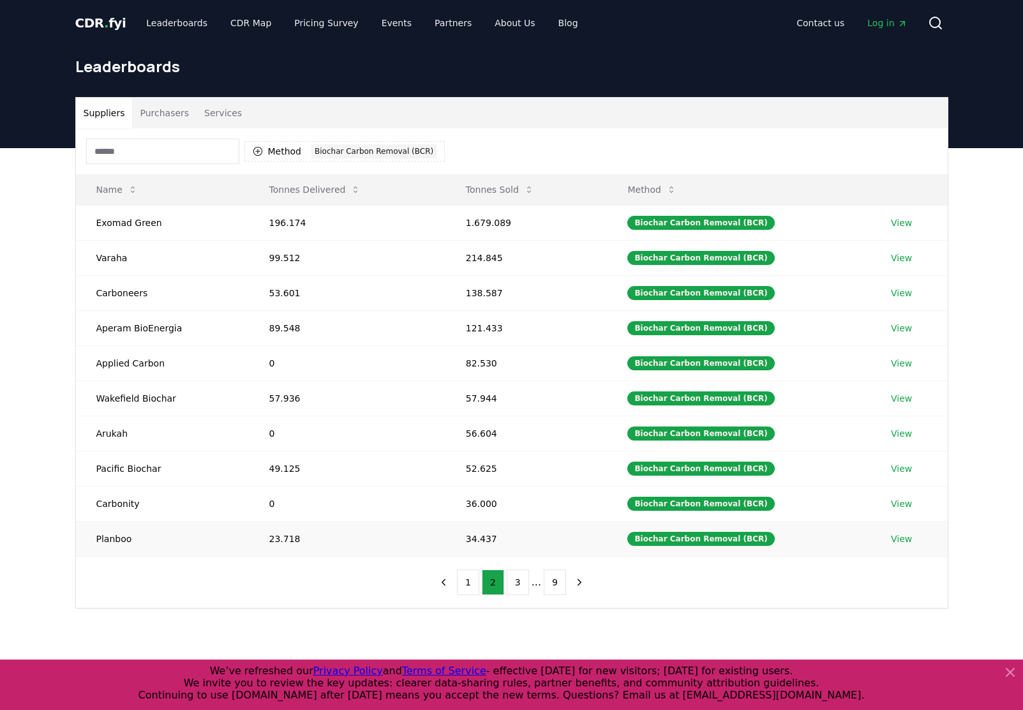
click at [120, 534] on td "Planboo" at bounding box center [162, 538] width 173 height 35
click at [473, 584] on button "1" at bounding box center [468, 582] width 22 height 26
click at [499, 584] on button "2" at bounding box center [493, 582] width 22 height 26
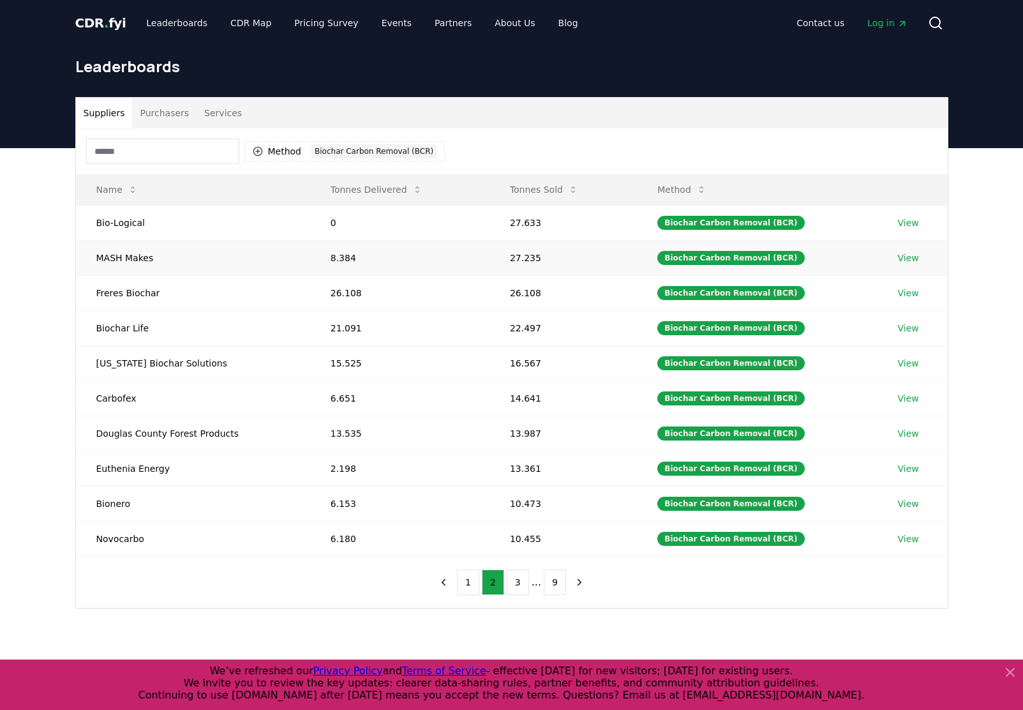
click at [317, 251] on td "8.384" at bounding box center [399, 257] width 179 height 35
click at [362, 541] on td "6.180" at bounding box center [399, 538] width 179 height 35
click at [319, 537] on td "6.180" at bounding box center [399, 538] width 179 height 35
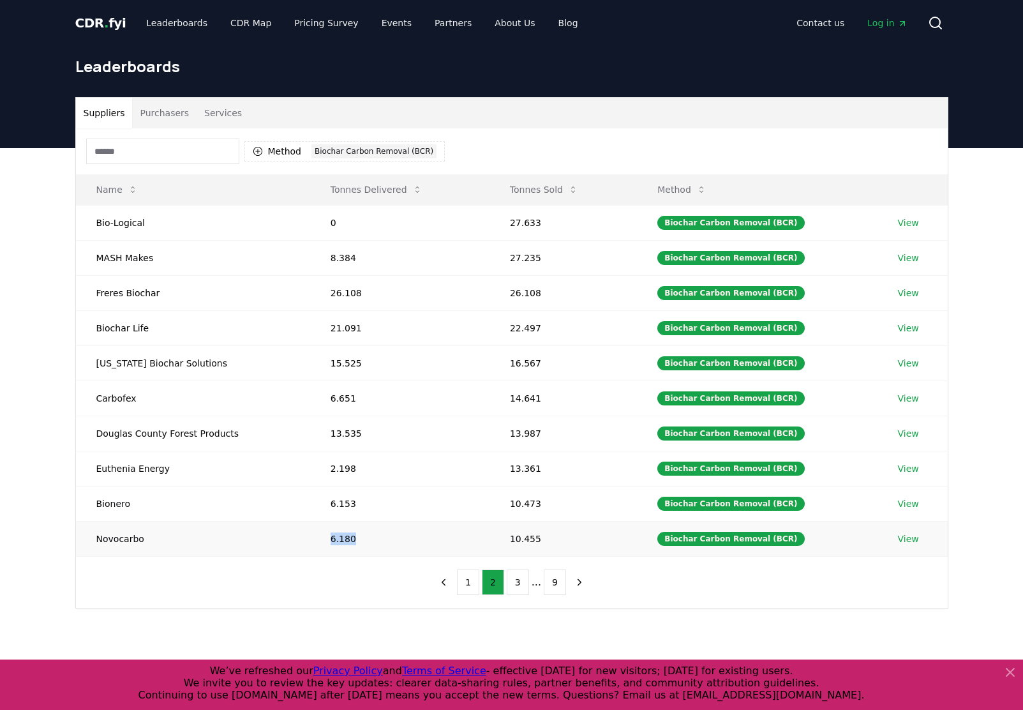
click at [319, 537] on td "6.180" at bounding box center [399, 538] width 179 height 35
click at [119, 366] on td "Oregon Biochar Solutions" at bounding box center [193, 362] width 234 height 35
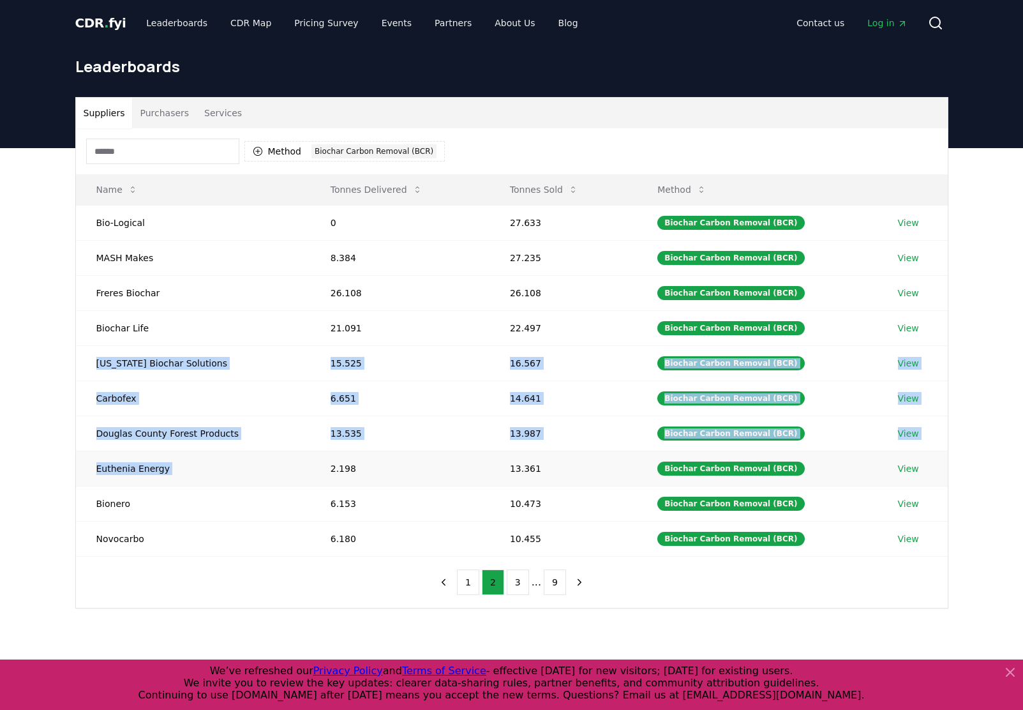
drag, startPoint x: 119, startPoint y: 366, endPoint x: 141, endPoint y: 458, distance: 94.4
click at [141, 458] on tbody "Bio-Logical 0 27.633 Biochar Carbon Removal (BCR) View MASH Makes 8.384 27.235 …" at bounding box center [512, 380] width 872 height 351
click at [472, 594] on button "1" at bounding box center [468, 582] width 22 height 26
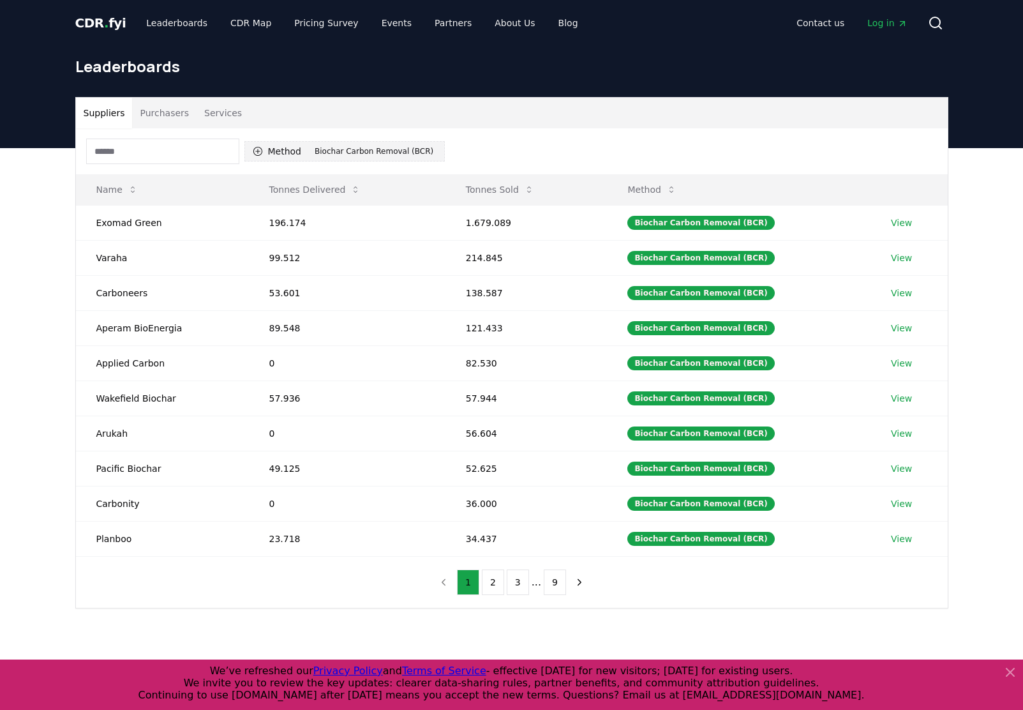
click at [383, 151] on div "Biochar Carbon Removal (BCR)" at bounding box center [374, 151] width 125 height 14
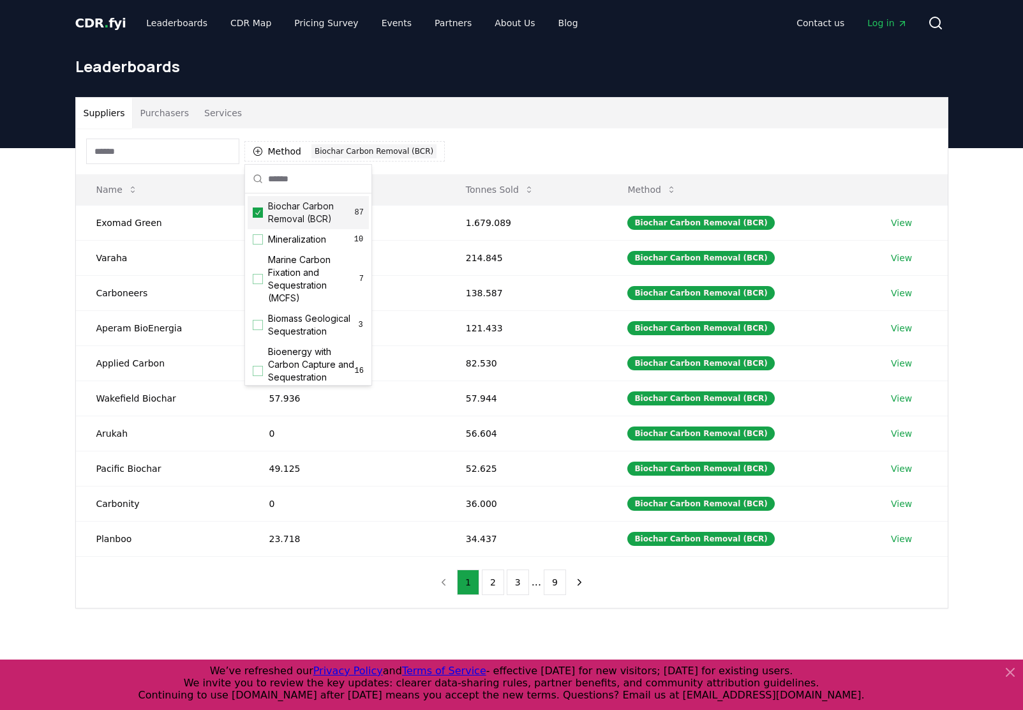
click at [254, 216] on icon "Suggestions" at bounding box center [257, 212] width 9 height 10
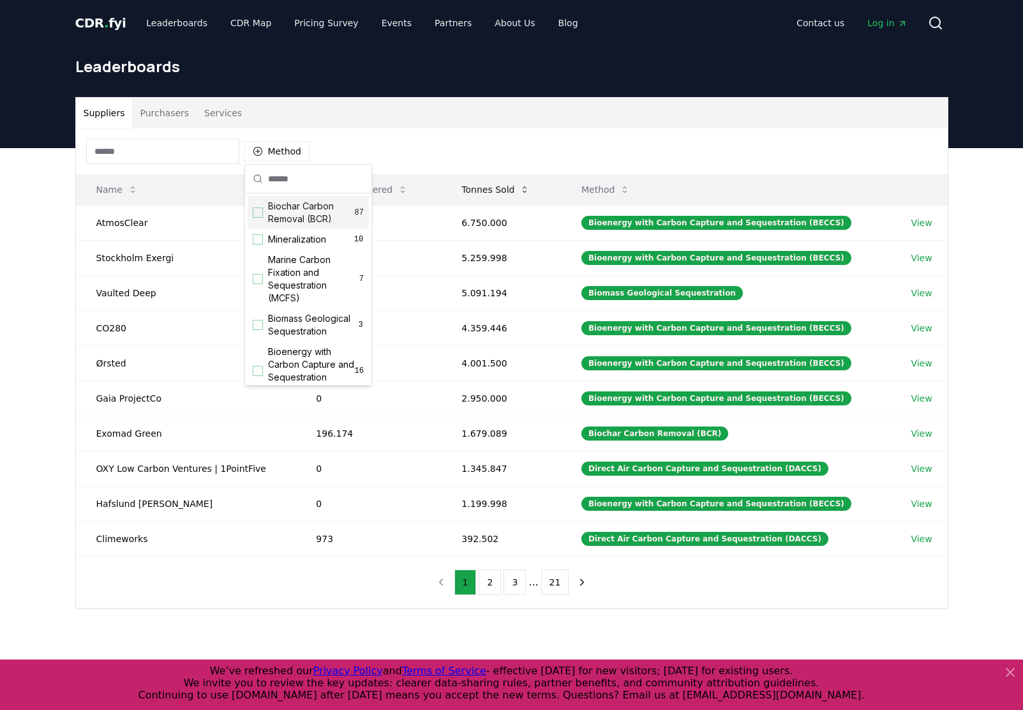
click at [500, 178] on button "Tonnes Sold" at bounding box center [495, 190] width 89 height 26
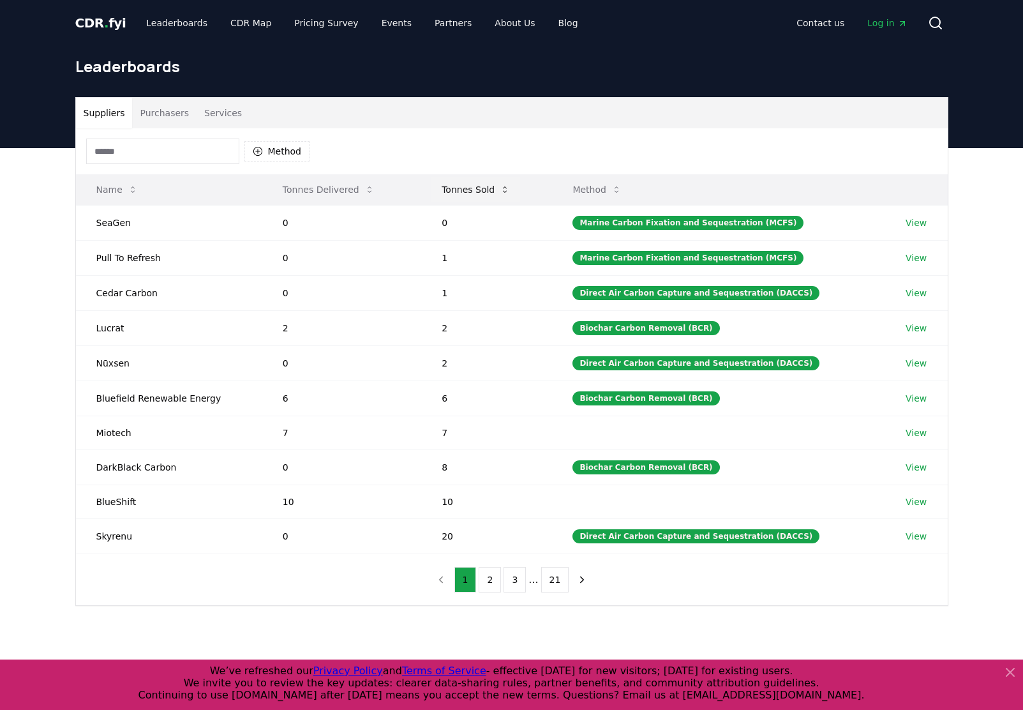
click at [483, 187] on button "Tonnes Sold" at bounding box center [476, 190] width 89 height 26
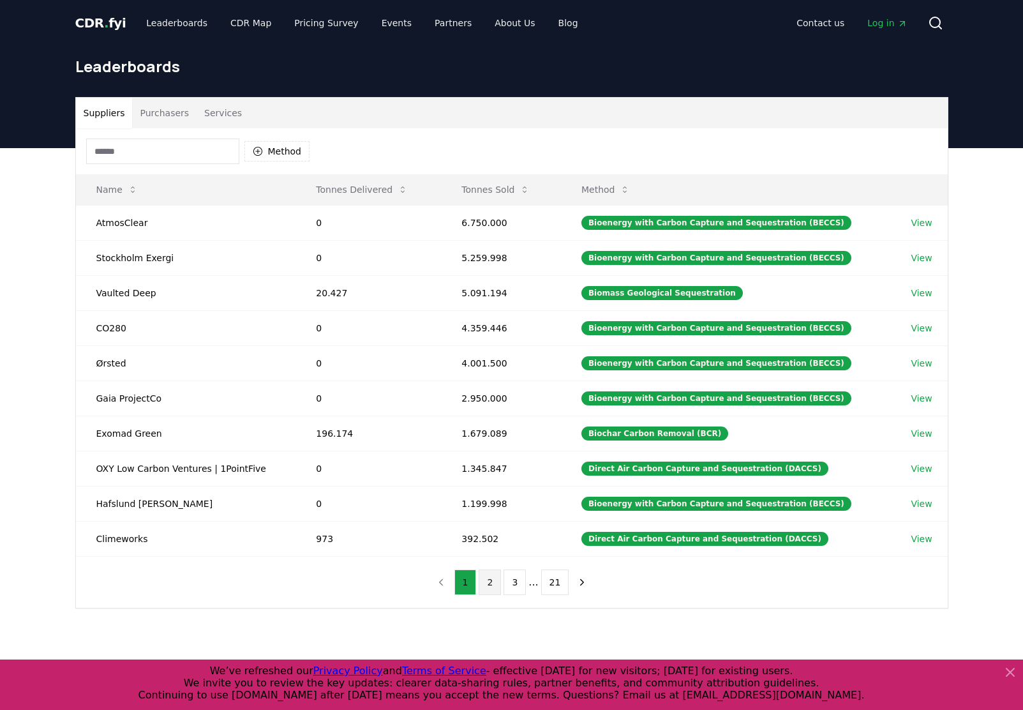
click at [493, 586] on button "2" at bounding box center [490, 582] width 22 height 26
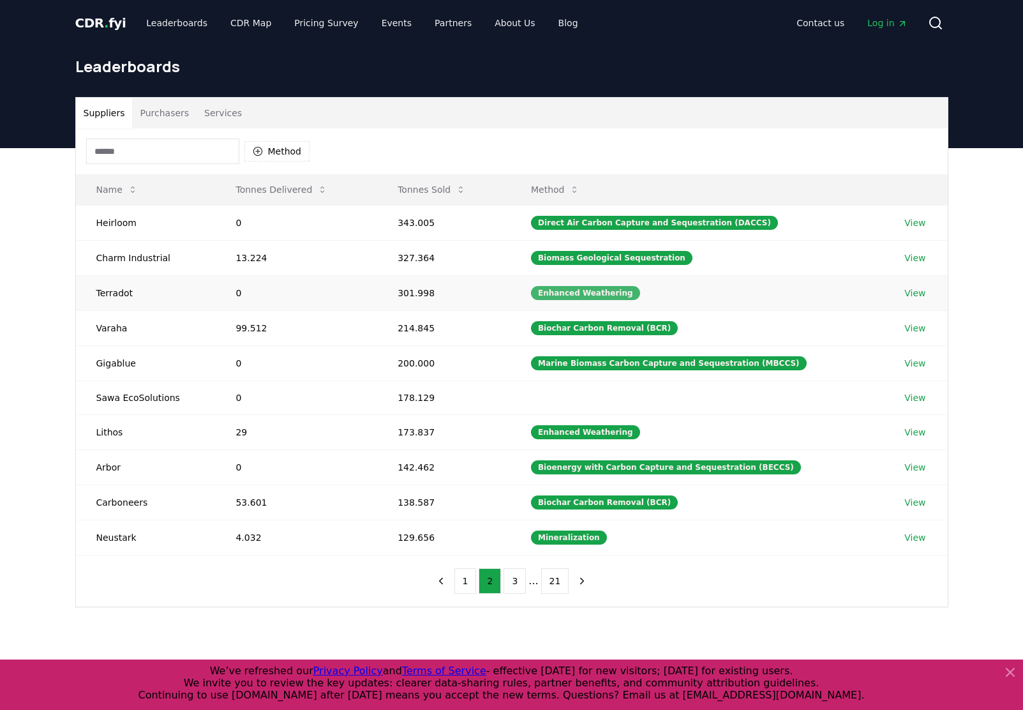
click at [566, 292] on div "Enhanced Weathering" at bounding box center [585, 293] width 109 height 14
drag, startPoint x: 566, startPoint y: 292, endPoint x: 580, endPoint y: 366, distance: 75.4
click at [580, 366] on div "Marine Biomass Carbon Capture and Sequestration (MBCCS)" at bounding box center [669, 363] width 276 height 14
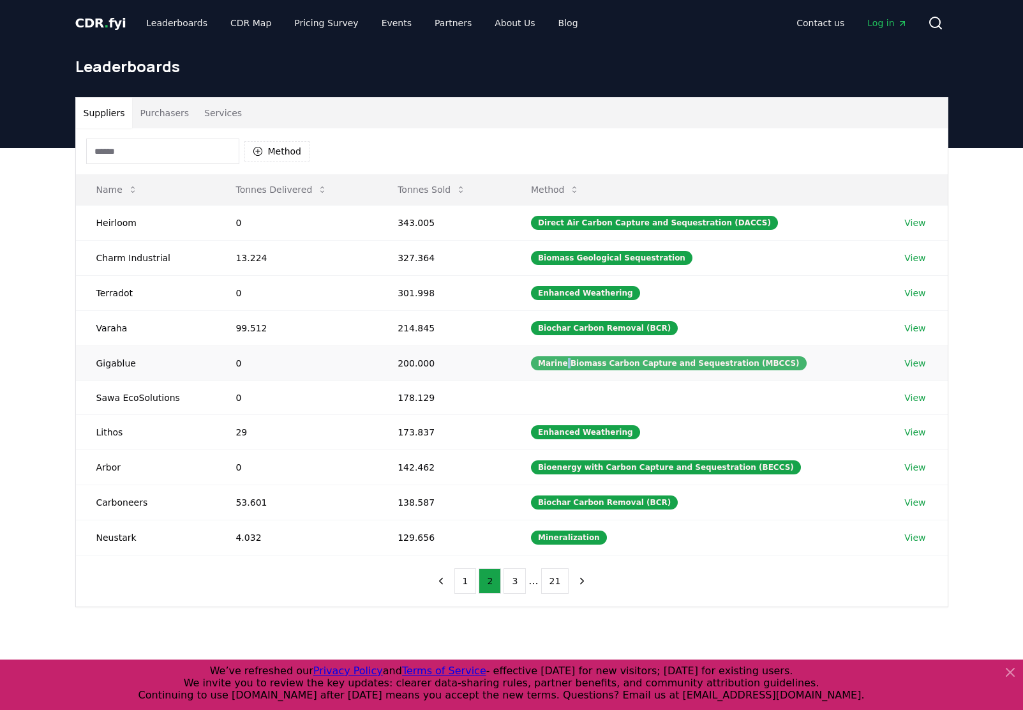
click at [580, 366] on div "Marine Biomass Carbon Capture and Sequestration (MBCCS)" at bounding box center [669, 363] width 276 height 14
click at [329, 575] on div "Method Name Tonnes Delivered Tonnes Sold Method Heirloom 0 343.005 Direct Air C…" at bounding box center [512, 367] width 872 height 478
click at [583, 430] on div "Enhanced Weathering" at bounding box center [585, 432] width 109 height 14
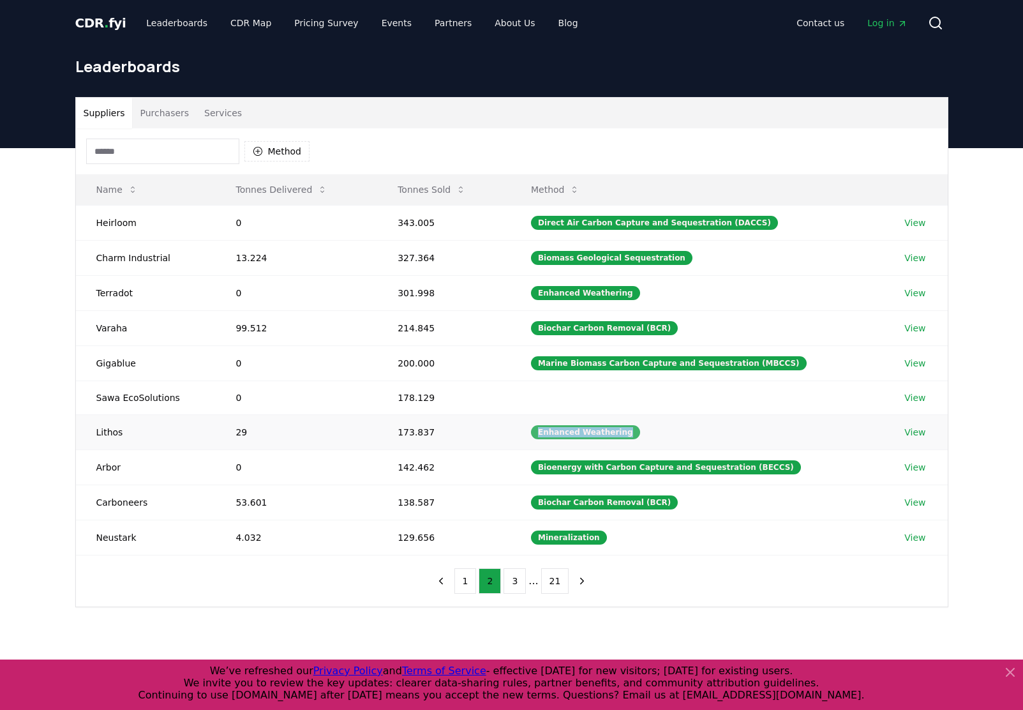
click at [583, 430] on div "Enhanced Weathering" at bounding box center [585, 432] width 109 height 14
drag, startPoint x: 583, startPoint y: 430, endPoint x: 576, endPoint y: 361, distance: 69.9
click at [576, 361] on div "Marine Biomass Carbon Capture and Sequestration (MBCCS)" at bounding box center [669, 363] width 276 height 14
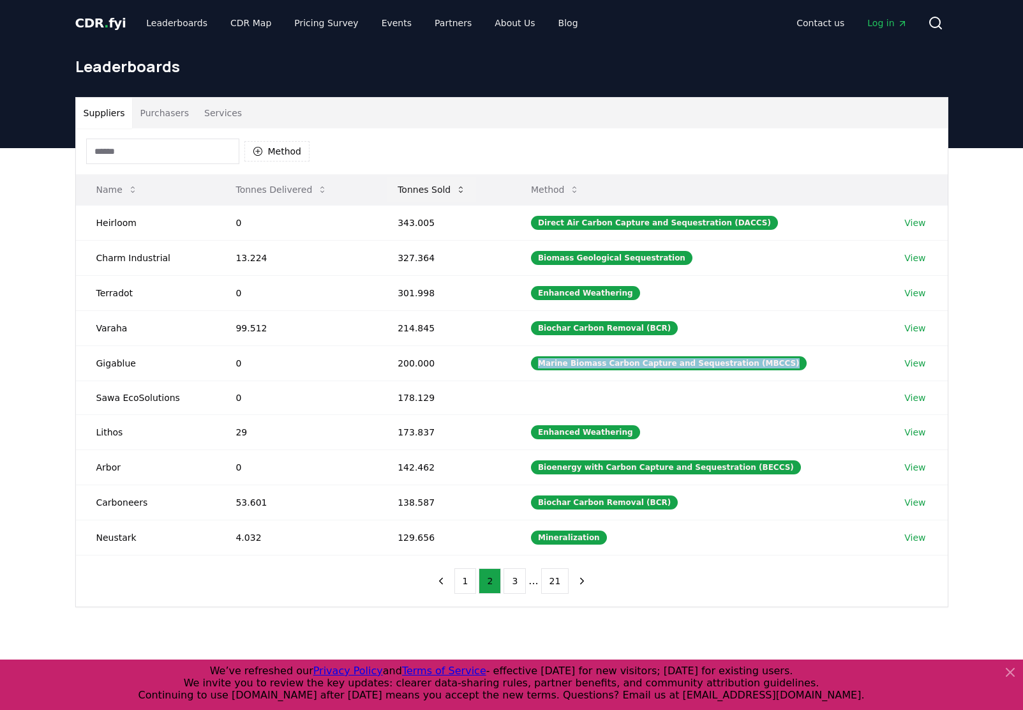
click at [424, 190] on button "Tonnes Sold" at bounding box center [431, 190] width 89 height 26
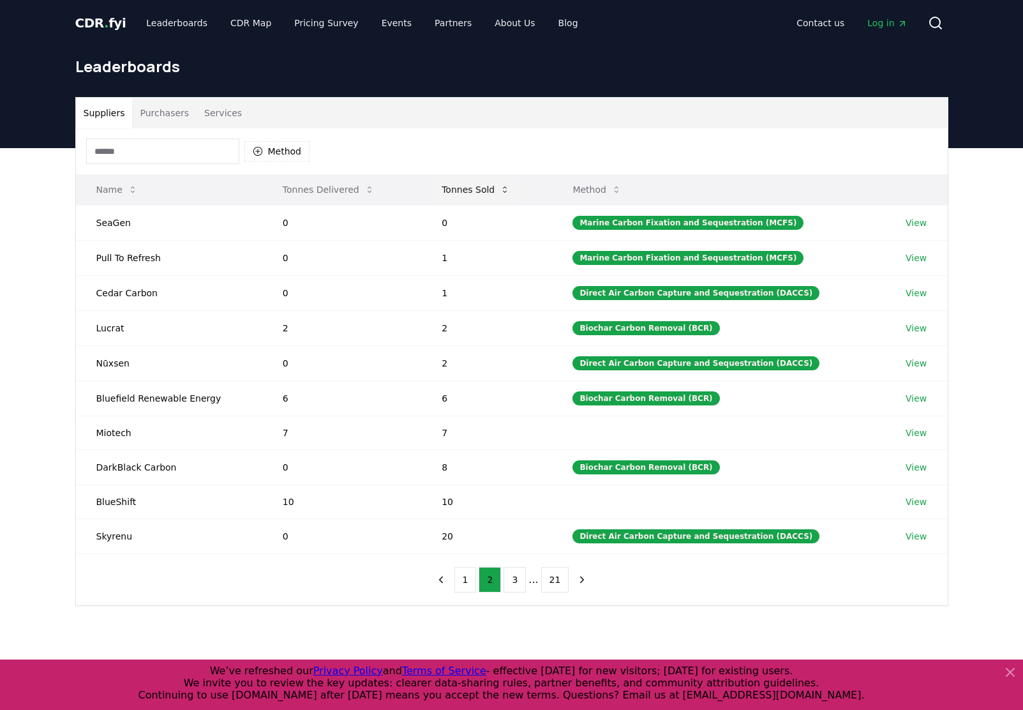
click at [477, 188] on button "Tonnes Sold" at bounding box center [476, 190] width 89 height 26
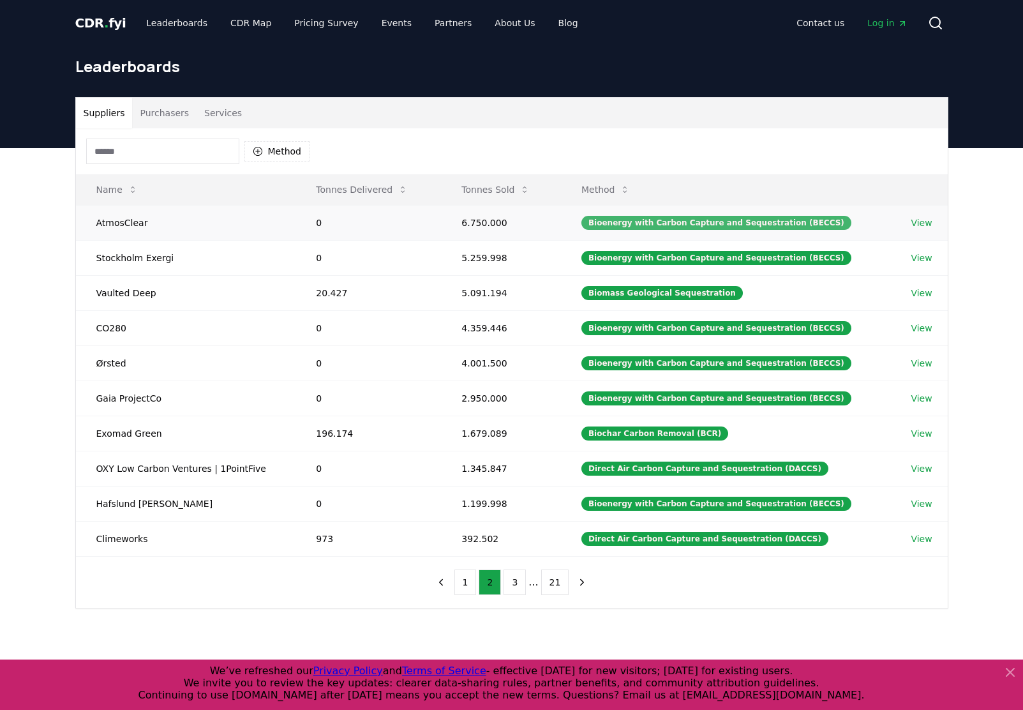
click at [637, 227] on div "Bioenergy with Carbon Capture and Sequestration (BECCS)" at bounding box center [717, 223] width 270 height 14
drag, startPoint x: 637, startPoint y: 227, endPoint x: 635, endPoint y: 294, distance: 67.7
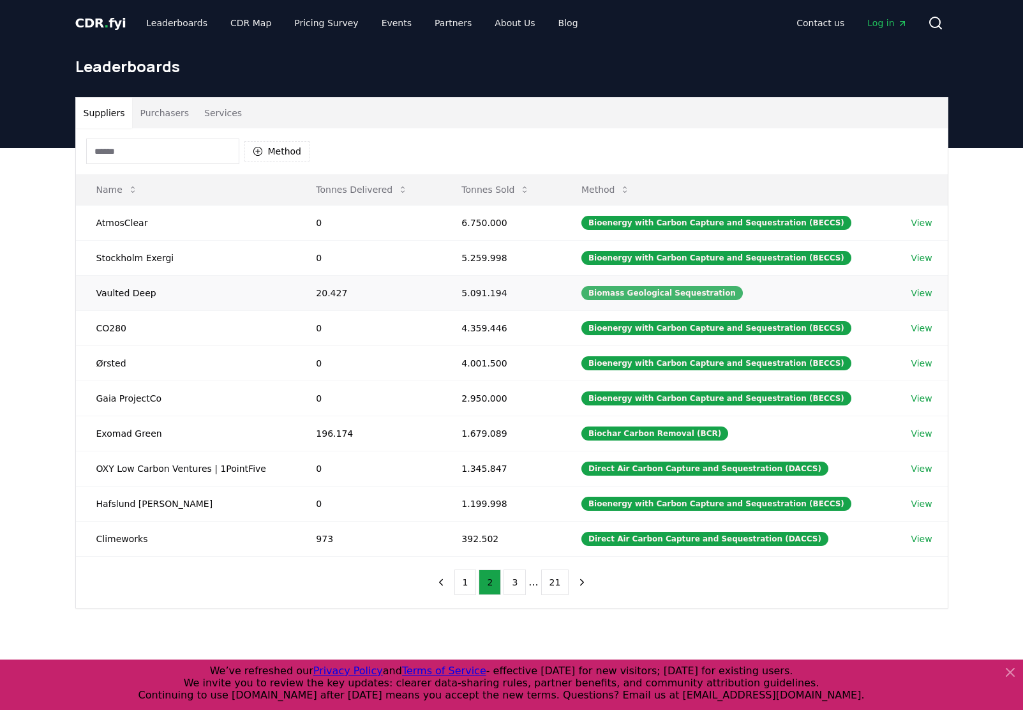
click at [635, 294] on div "Biomass Geological Sequestration" at bounding box center [663, 293] width 162 height 14
click at [475, 85] on div "Leaderboards" at bounding box center [512, 71] width 894 height 51
click at [974, 106] on header "Leaderboards" at bounding box center [511, 97] width 1023 height 102
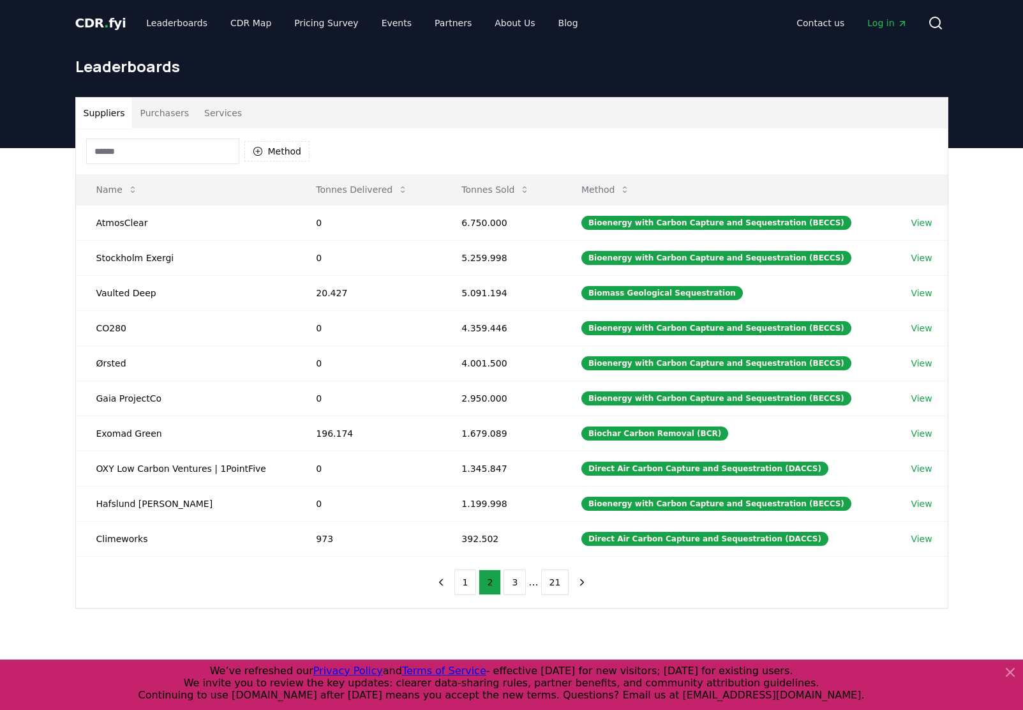
click at [749, 162] on div "Method" at bounding box center [512, 151] width 872 height 46
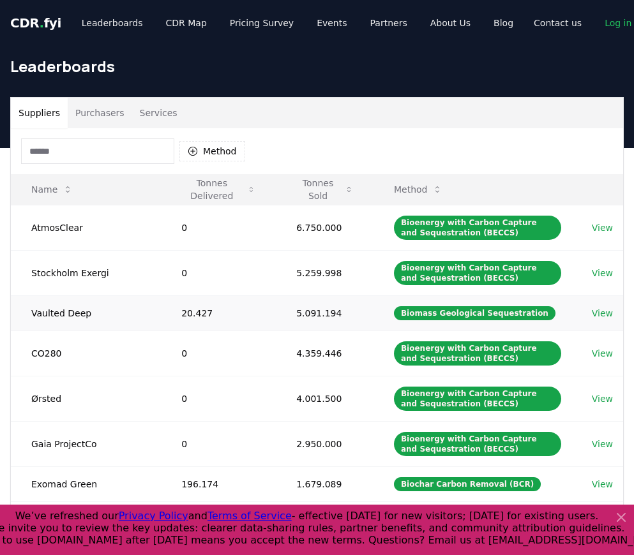
click at [603, 313] on link "View" at bounding box center [602, 313] width 21 height 13
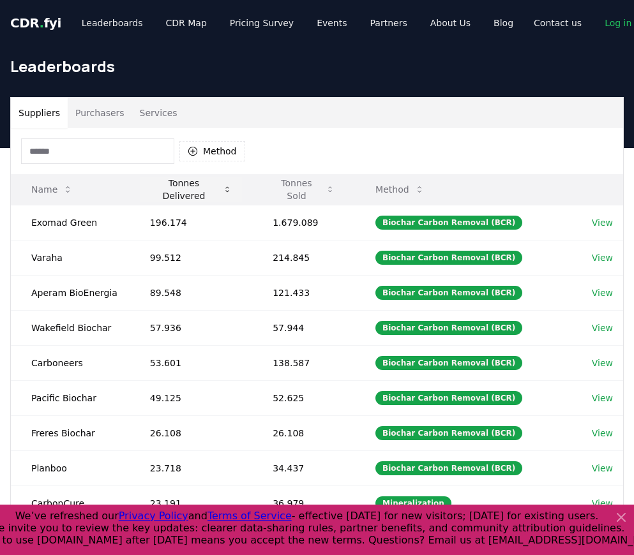
click at [192, 195] on button "Tonnes Delivered" at bounding box center [191, 190] width 102 height 26
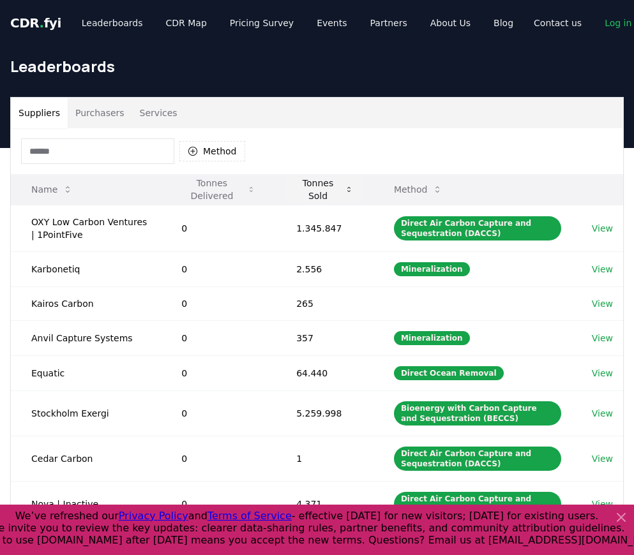
click at [305, 192] on button "Tonnes Sold" at bounding box center [324, 190] width 77 height 26
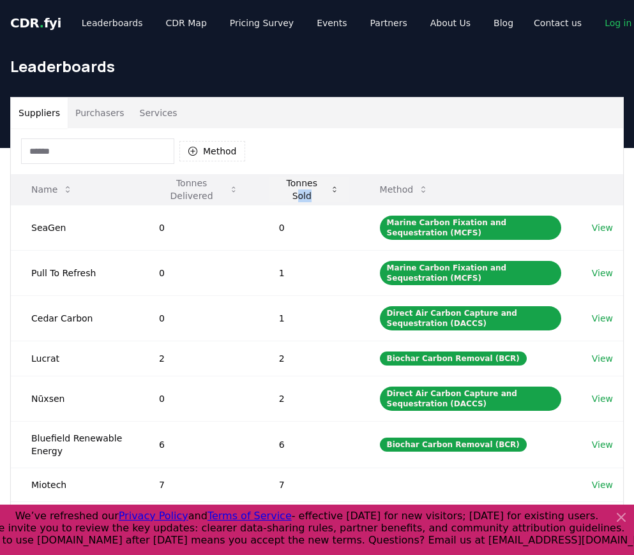
click at [300, 200] on th "Tonnes Sold" at bounding box center [309, 189] width 101 height 31
drag, startPoint x: 300, startPoint y: 200, endPoint x: 304, endPoint y: 181, distance: 19.5
click at [304, 181] on button "Tonnes Sold" at bounding box center [309, 190] width 80 height 26
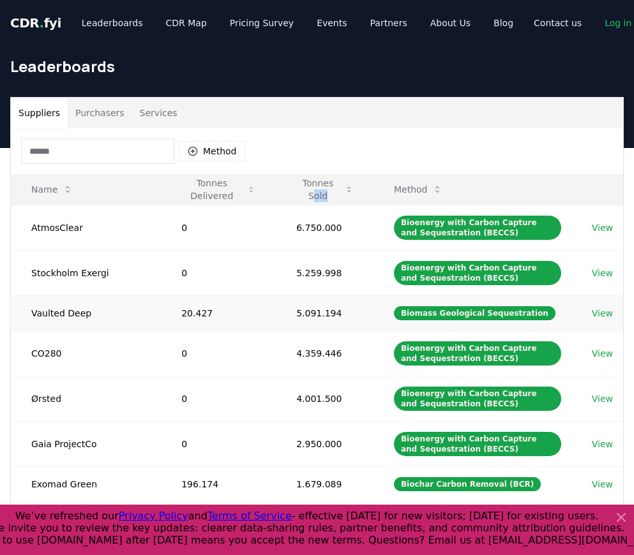
click at [601, 318] on link "View" at bounding box center [602, 313] width 21 height 13
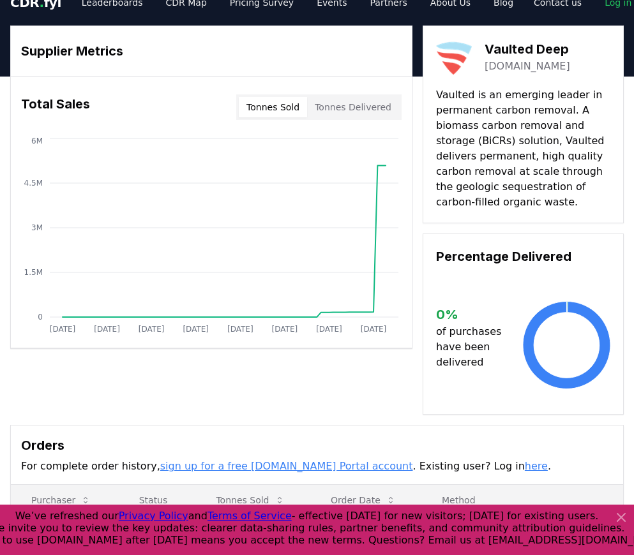
scroll to position [22, 0]
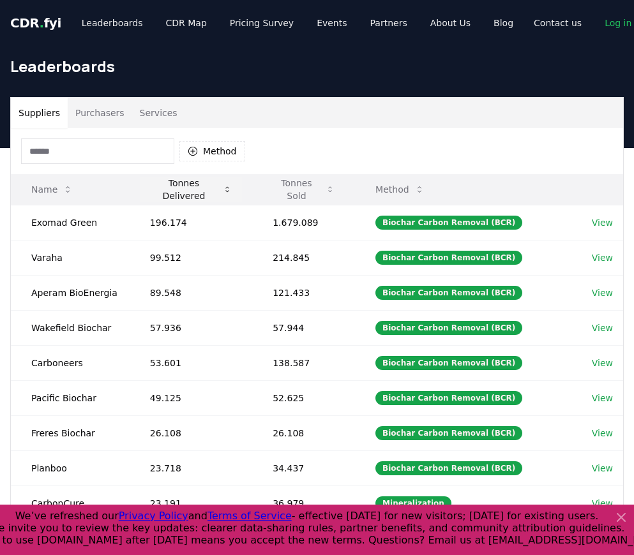
click at [202, 188] on button "Tonnes Delivered" at bounding box center [191, 190] width 102 height 26
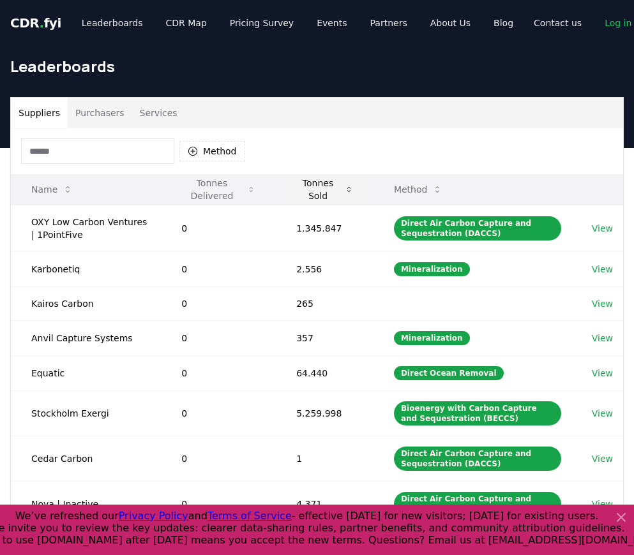
click at [306, 189] on button "Tonnes Sold" at bounding box center [324, 190] width 77 height 26
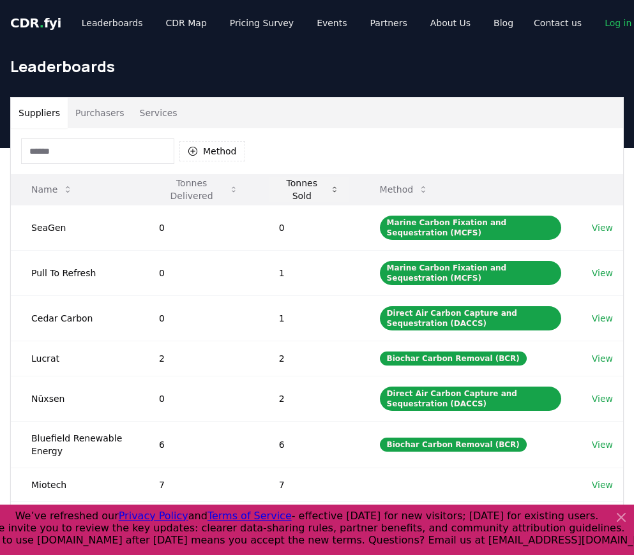
click at [306, 189] on button "Tonnes Sold" at bounding box center [309, 190] width 80 height 26
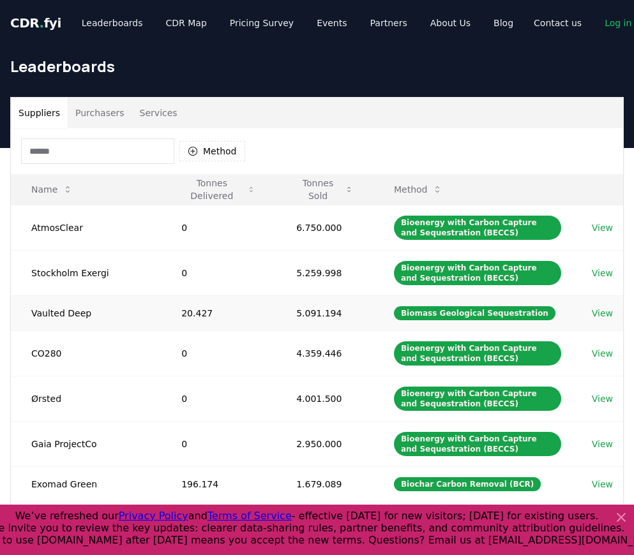
click at [602, 313] on link "View" at bounding box center [602, 313] width 21 height 13
click at [218, 153] on button "Method" at bounding box center [212, 151] width 66 height 20
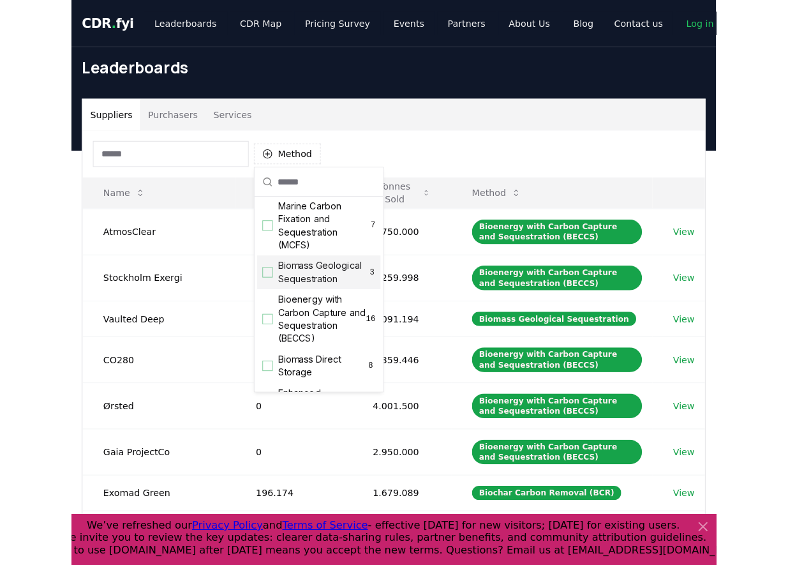
scroll to position [63, 0]
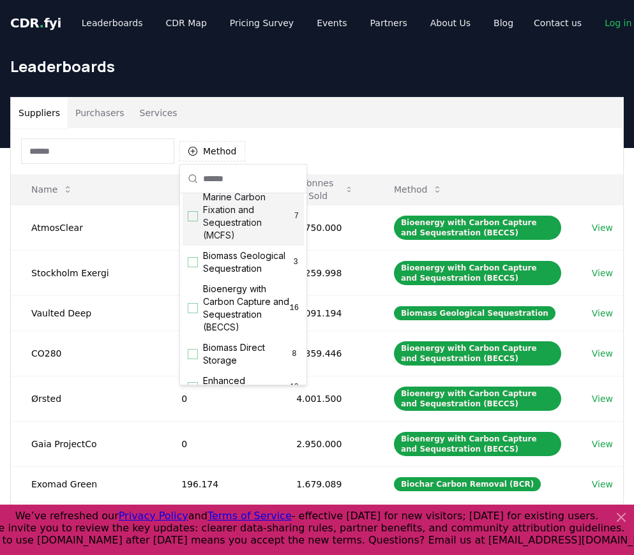
click at [303, 131] on div "Method" at bounding box center [317, 151] width 612 height 46
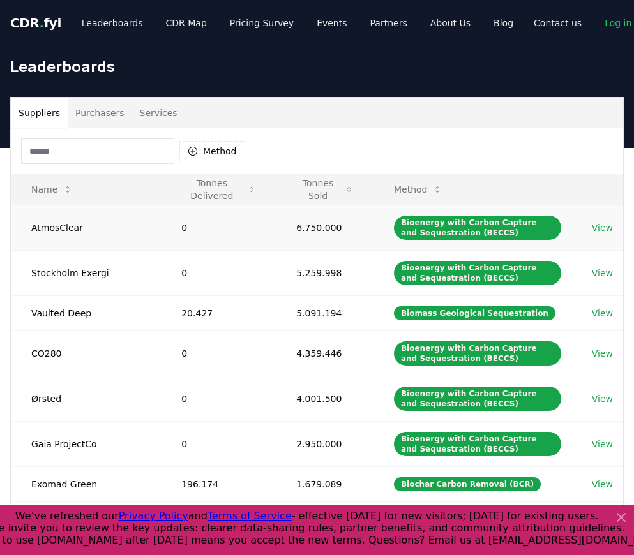
click at [317, 225] on td "6.750.000" at bounding box center [325, 227] width 98 height 45
drag, startPoint x: 317, startPoint y: 225, endPoint x: 315, endPoint y: 273, distance: 48.6
click at [315, 273] on td "5.259.998" at bounding box center [325, 272] width 98 height 45
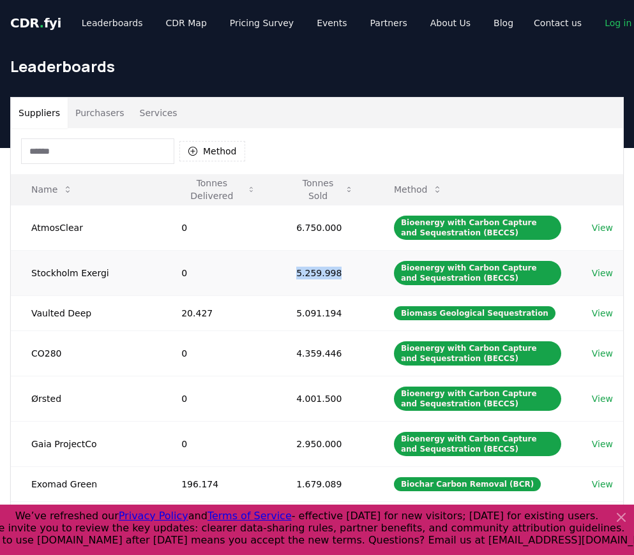
click at [315, 273] on td "5.259.998" at bounding box center [325, 272] width 98 height 45
click at [159, 57] on h1 "Leaderboards" at bounding box center [316, 66] width 613 height 20
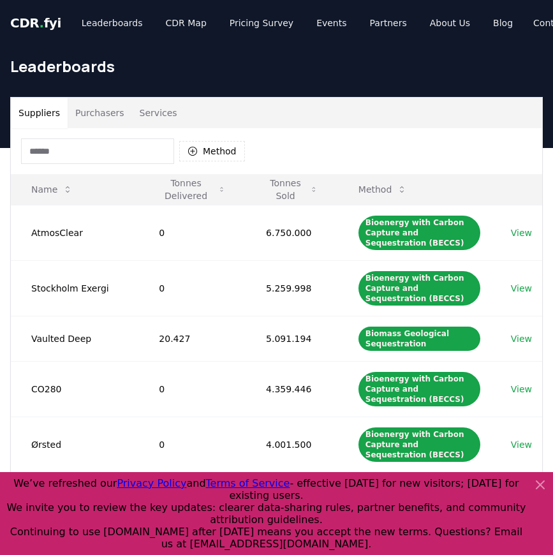
click at [205, 73] on h1 "Leaderboards" at bounding box center [276, 66] width 533 height 20
click at [253, 123] on div "Suppliers Purchasers Services" at bounding box center [277, 113] width 532 height 31
click at [286, 193] on button "Tonnes Sold" at bounding box center [292, 190] width 72 height 26
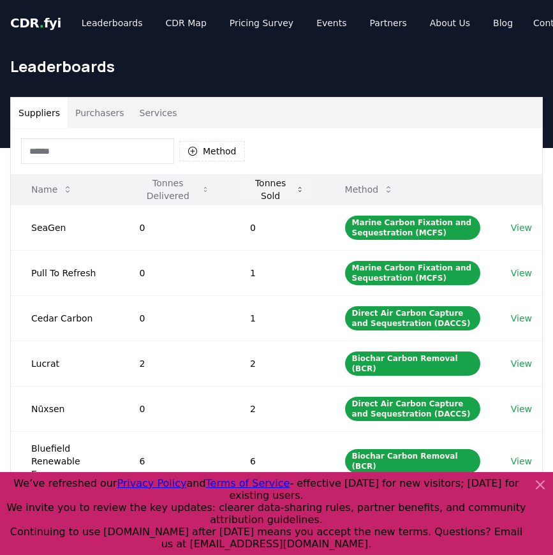
click at [271, 190] on button "Tonnes Sold" at bounding box center [277, 190] width 75 height 26
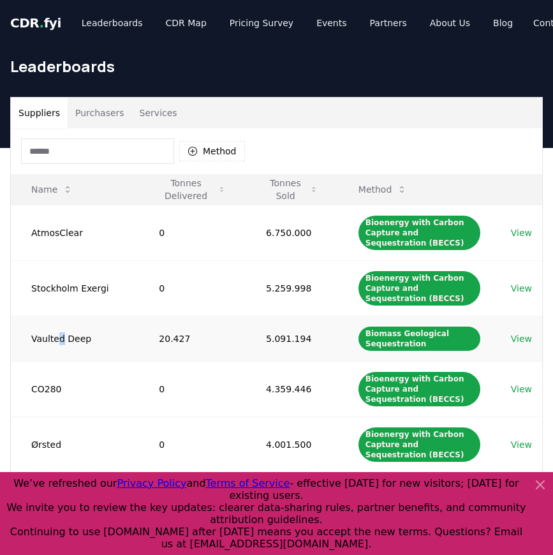
click at [59, 341] on td "Vaulted Deep" at bounding box center [75, 338] width 128 height 45
copy td "Vaulted Deep"
click at [380, 333] on div "Biomass Geological Sequestration" at bounding box center [420, 339] width 122 height 24
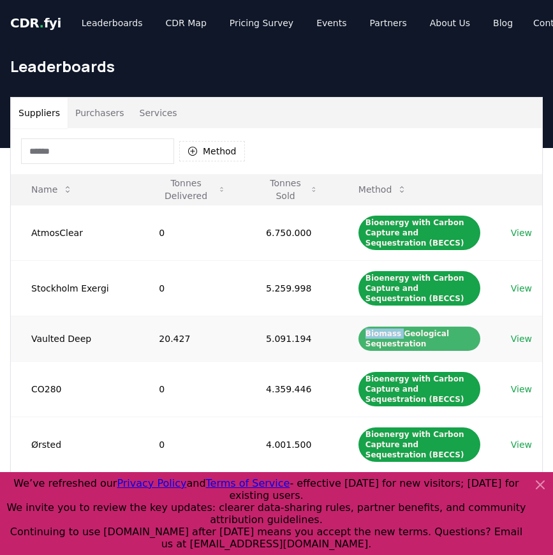
click at [380, 333] on div "Biomass Geological Sequestration" at bounding box center [420, 339] width 122 height 24
copy div "Biomass Geological Sequestration"
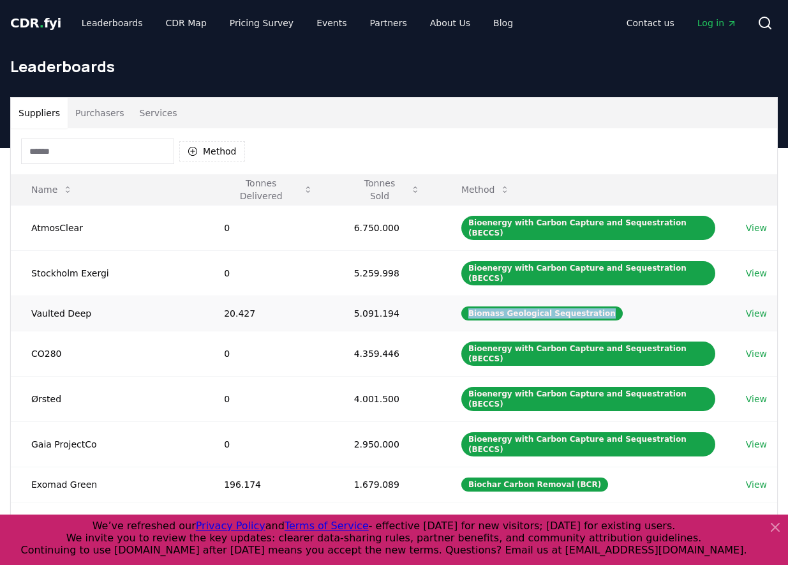
click at [633, 307] on link "View" at bounding box center [756, 313] width 21 height 13
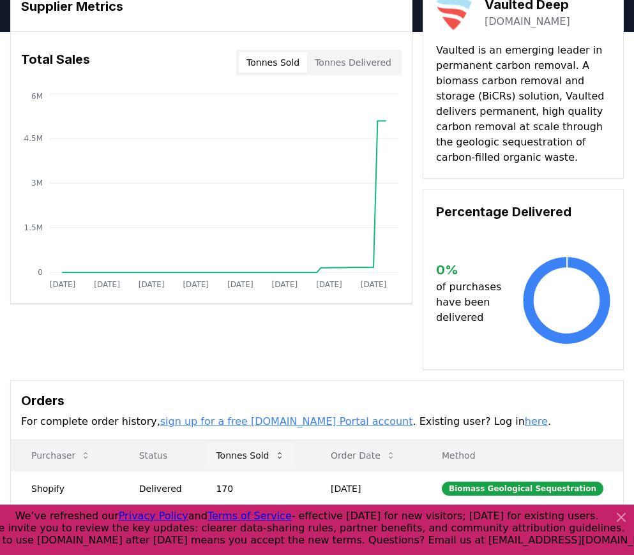
scroll to position [27, 0]
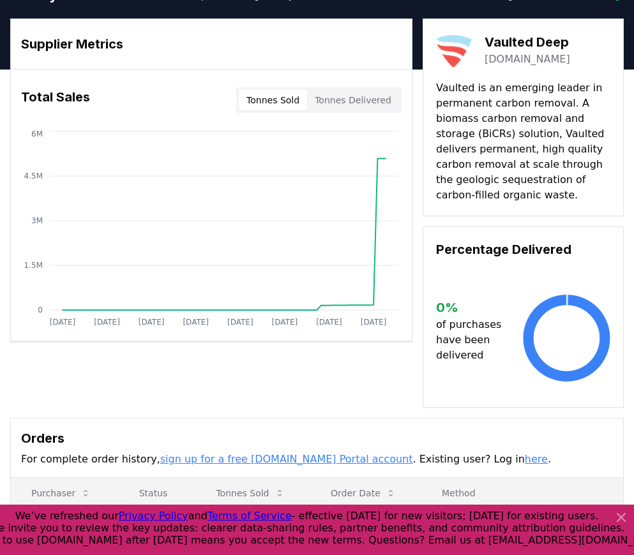
click at [351, 98] on button "Tonnes Delivered" at bounding box center [353, 100] width 92 height 20
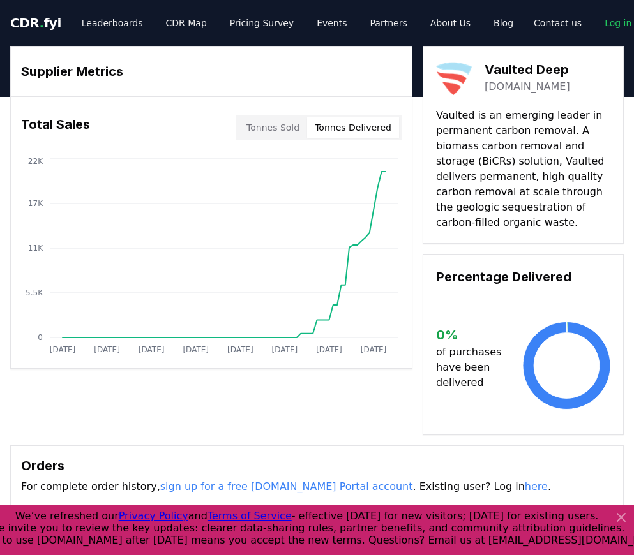
click at [267, 122] on button "Tonnes Sold" at bounding box center [273, 127] width 68 height 20
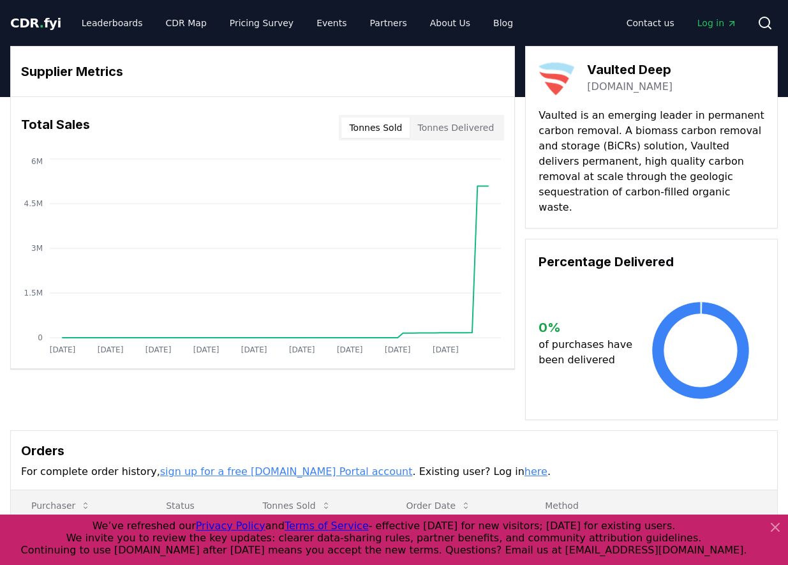
click at [12, 208] on icon "[DATE] [DATE] [DATE] [DATE] [DATE] [DATE] [DATE] [DATE] [DATE] 0 1.5M 3M 4.5M 6M" at bounding box center [257, 258] width 493 height 204
